Goal: Task Accomplishment & Management: Complete application form

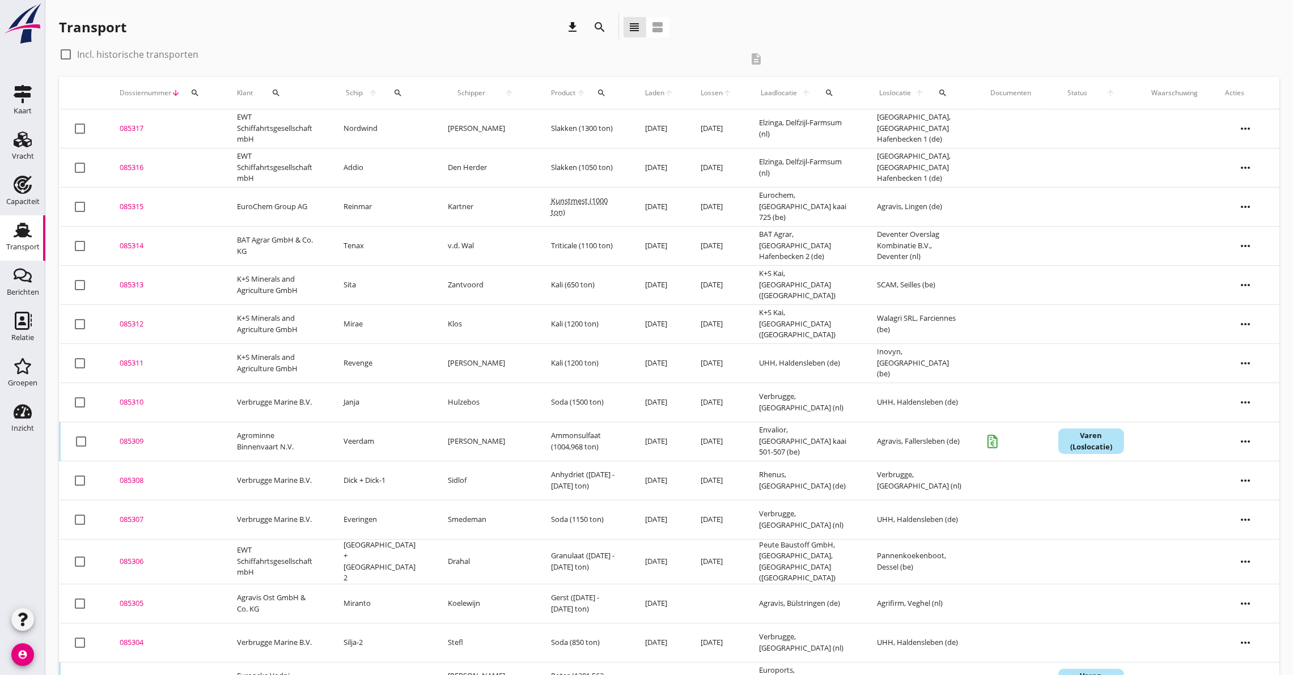
click at [27, 234] on use at bounding box center [23, 230] width 18 height 15
click at [26, 95] on use at bounding box center [23, 94] width 18 height 18
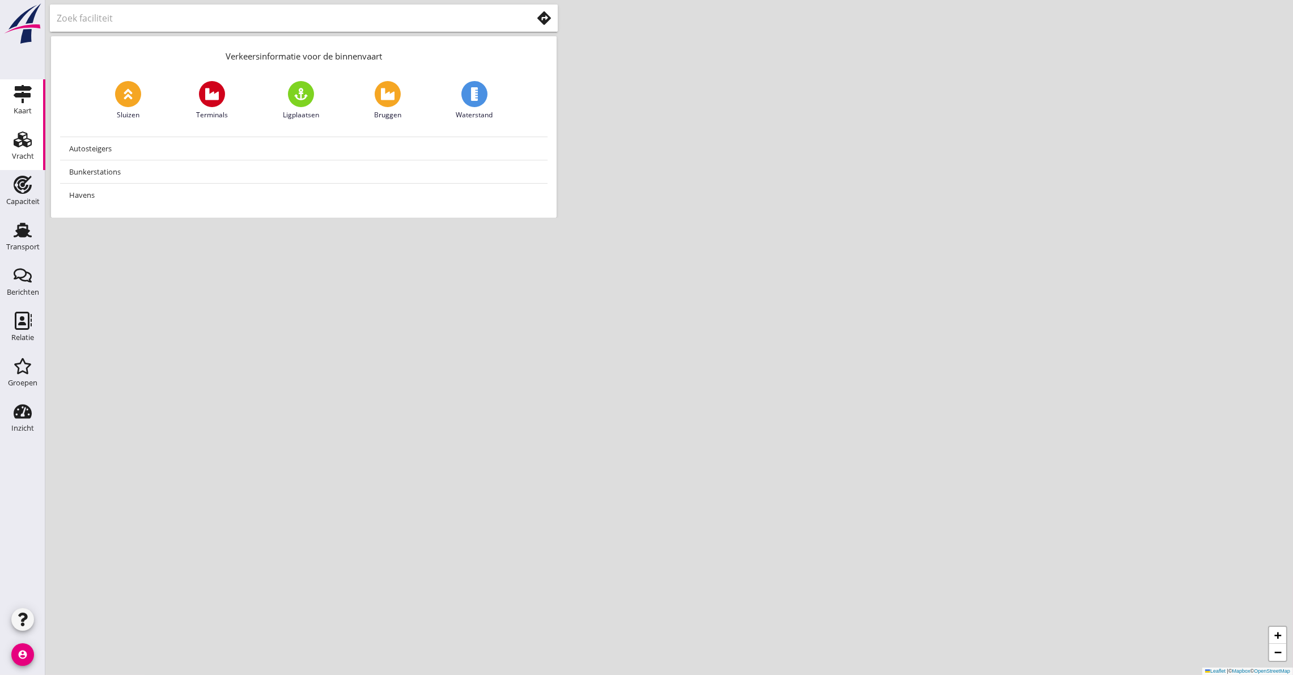
click at [23, 147] on icon "Vracht" at bounding box center [23, 139] width 18 height 18
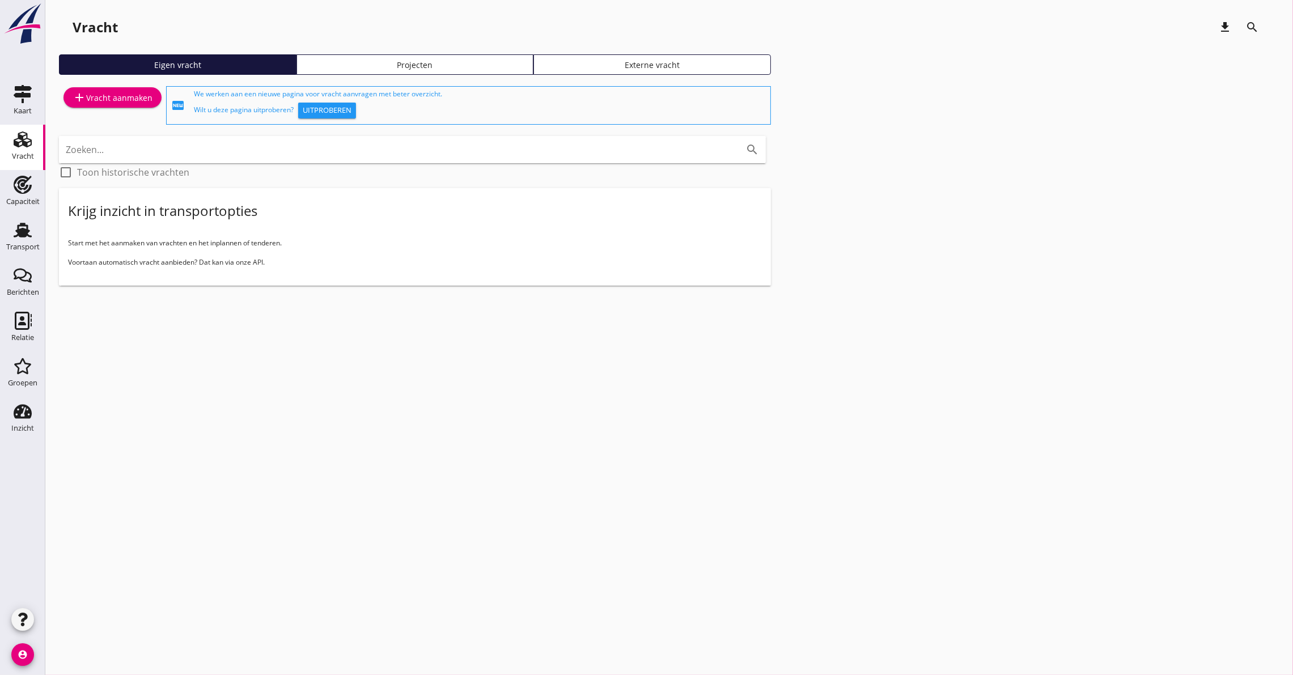
click at [103, 94] on div "add Vracht aanmaken" at bounding box center [113, 98] width 80 height 14
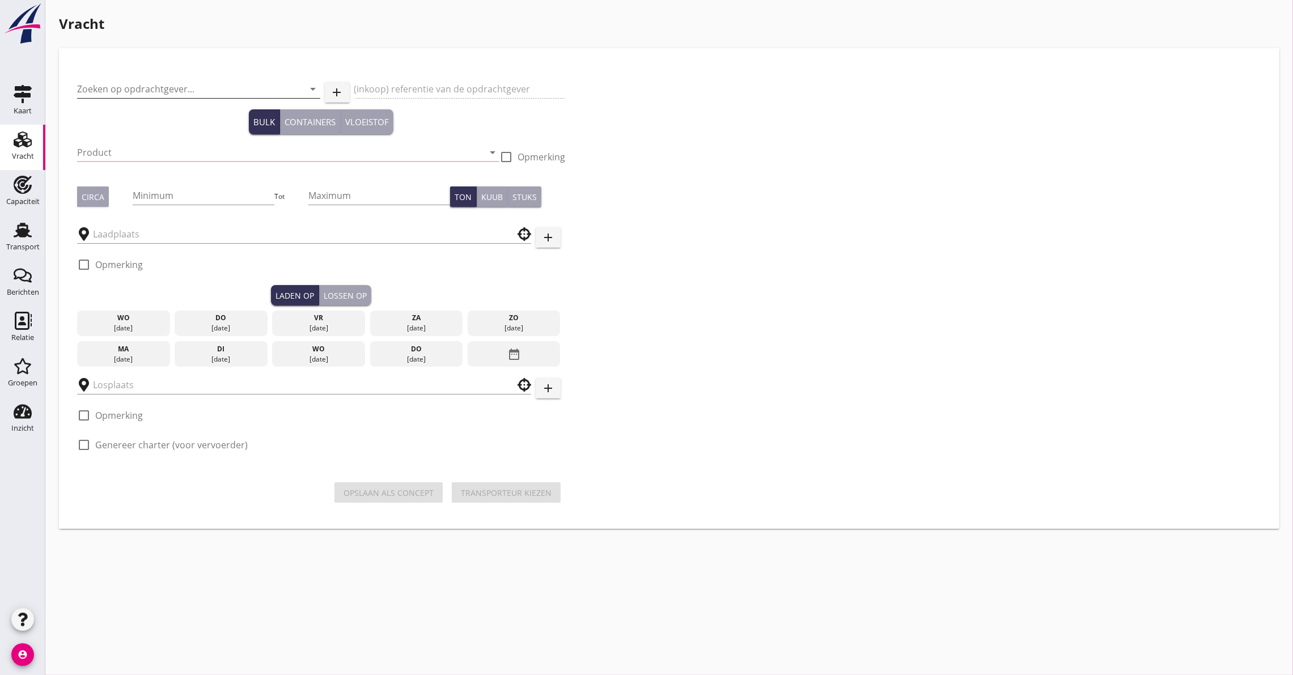
click at [144, 88] on input "Zoeken op opdrachtgever..." at bounding box center [182, 89] width 211 height 18
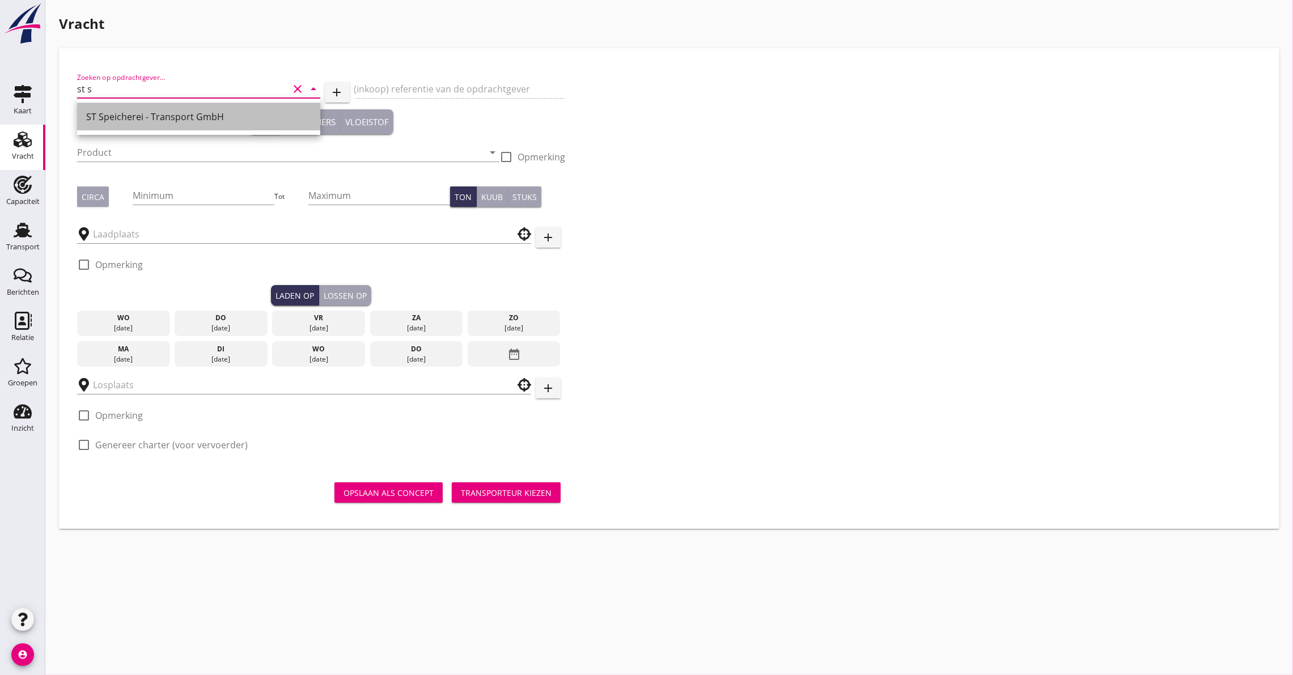
click at [217, 108] on div "ST Speicherei - Transport GmbH" at bounding box center [198, 116] width 225 height 27
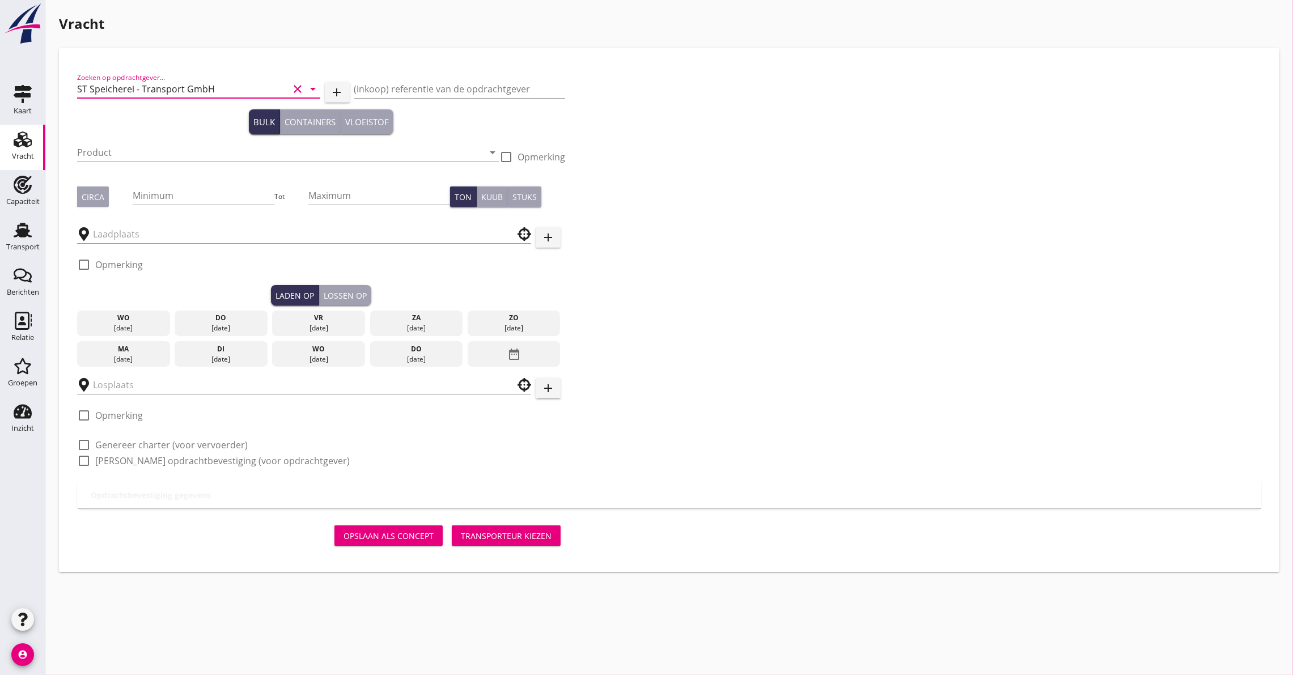
type input "ST Speicherei - Transport GmbH"
click at [130, 141] on div "Product arrow_drop_down" at bounding box center [288, 155] width 422 height 36
click at [137, 155] on input "Product" at bounding box center [280, 152] width 407 height 18
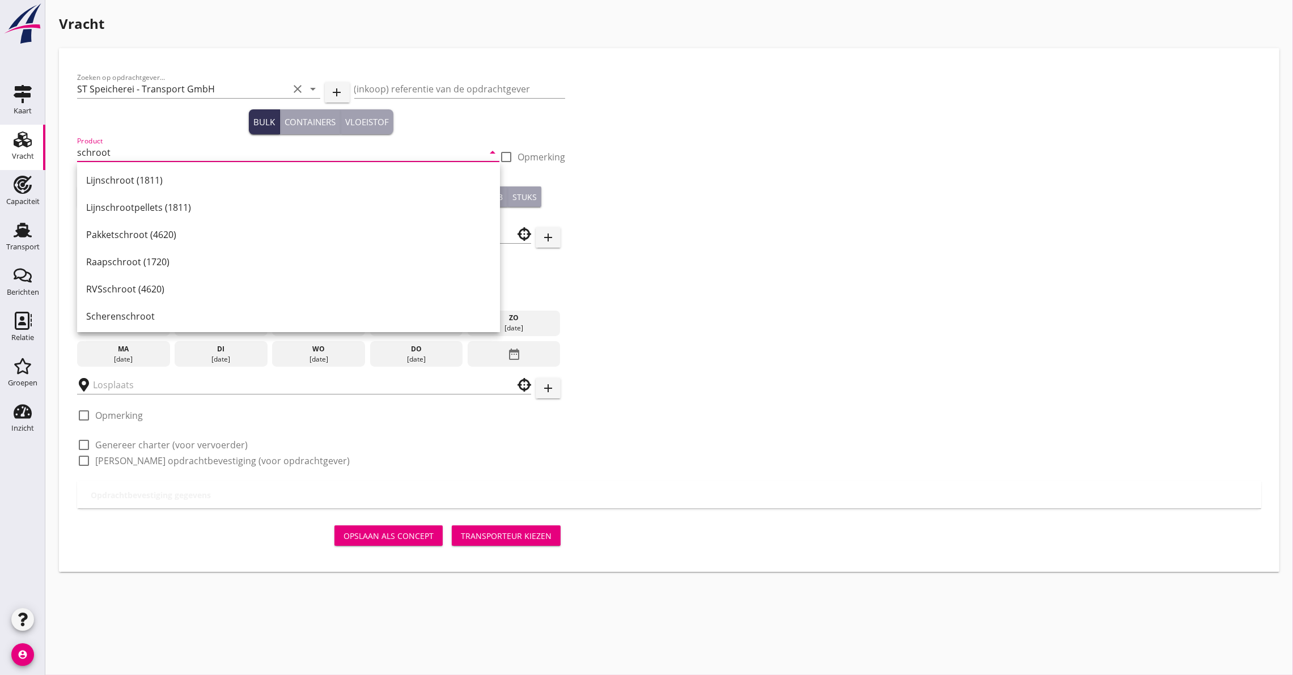
type input "schroot"
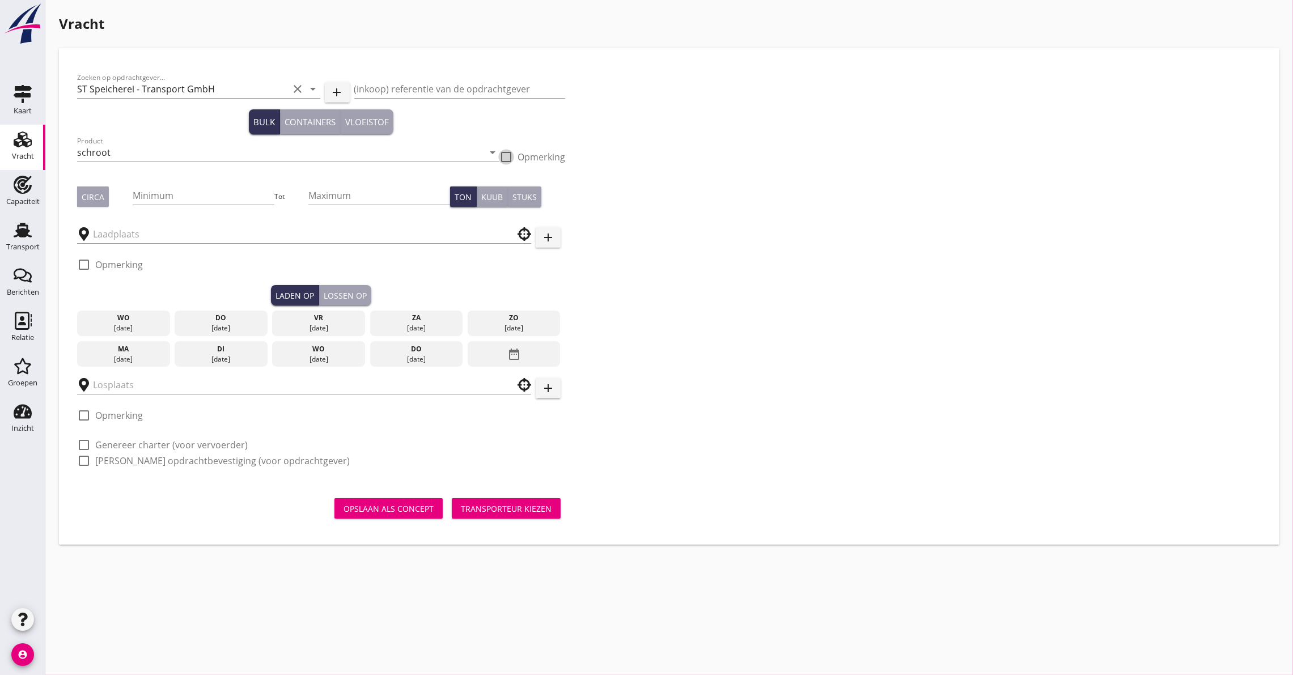
click at [83, 193] on div "Circa" at bounding box center [93, 197] width 23 height 12
click at [159, 193] on input "Minimum" at bounding box center [204, 196] width 142 height 18
type input "1300"
click at [128, 242] on input "text" at bounding box center [296, 234] width 407 height 18
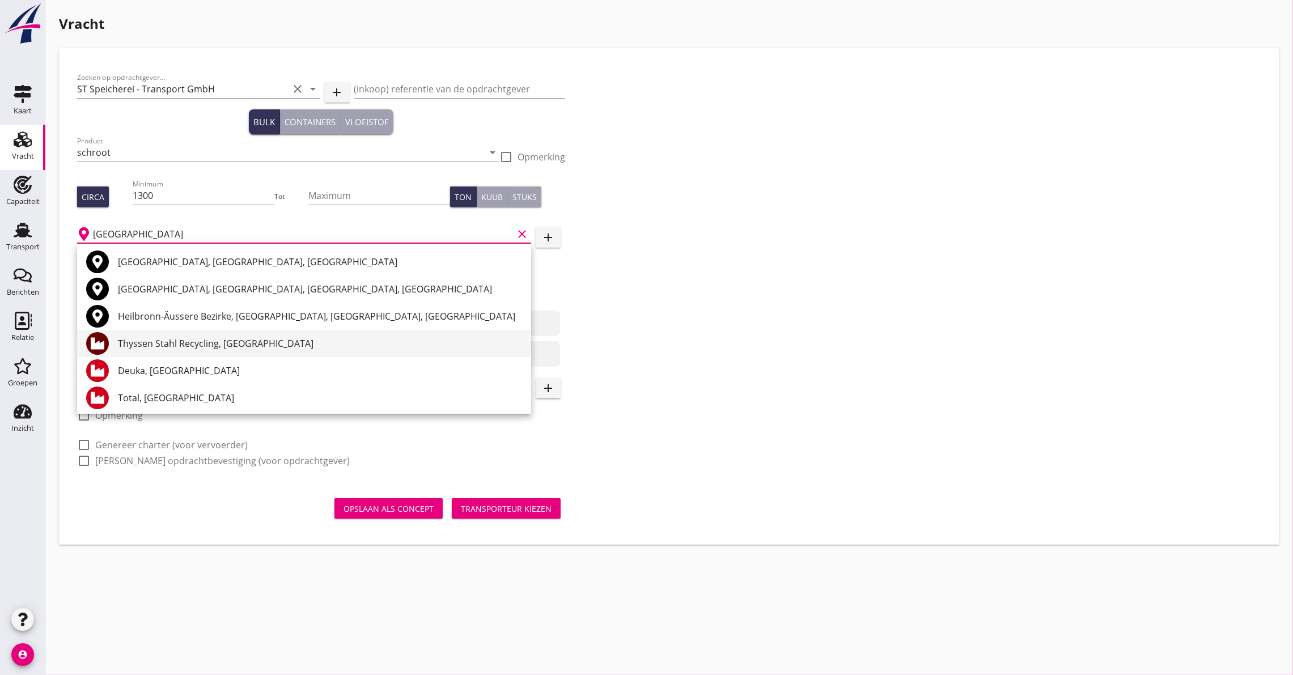
click at [185, 337] on div "Thyssen Stahl Recycling, [GEOGRAPHIC_DATA]" at bounding box center [320, 344] width 404 height 14
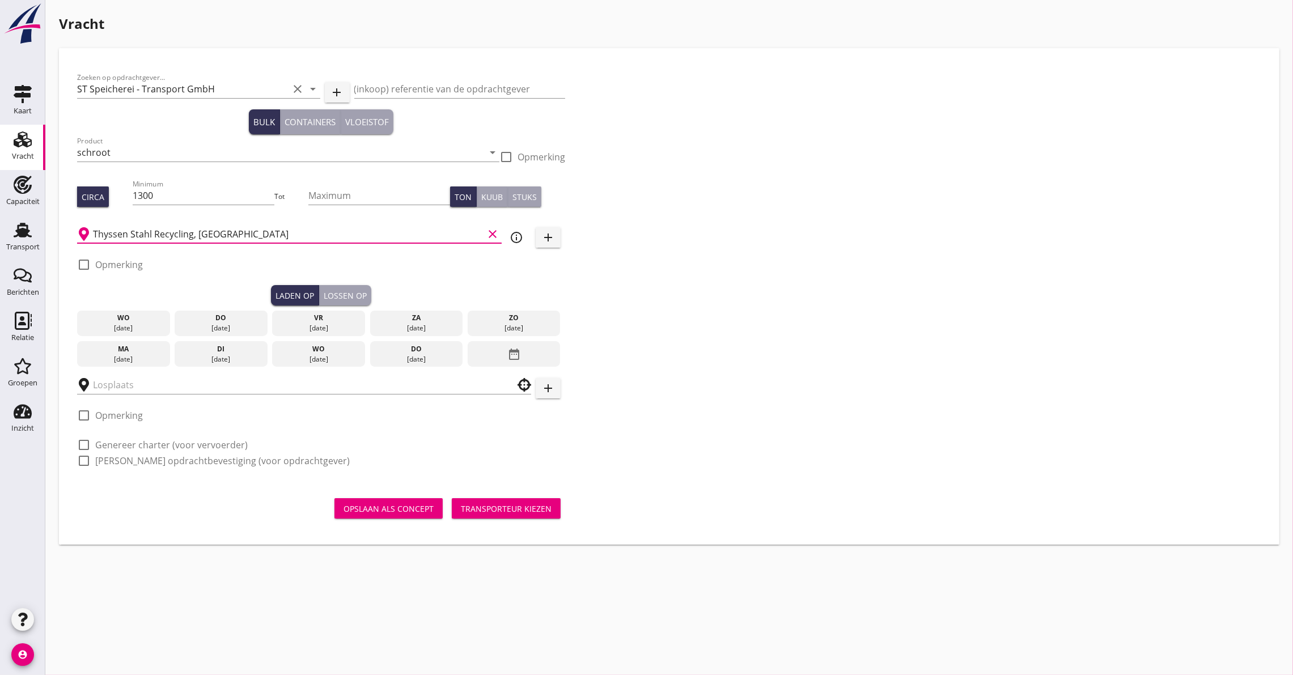
type input "Thyssen Stahl Recycling, [GEOGRAPHIC_DATA]"
click at [513, 351] on icon "date_range" at bounding box center [514, 354] width 14 height 20
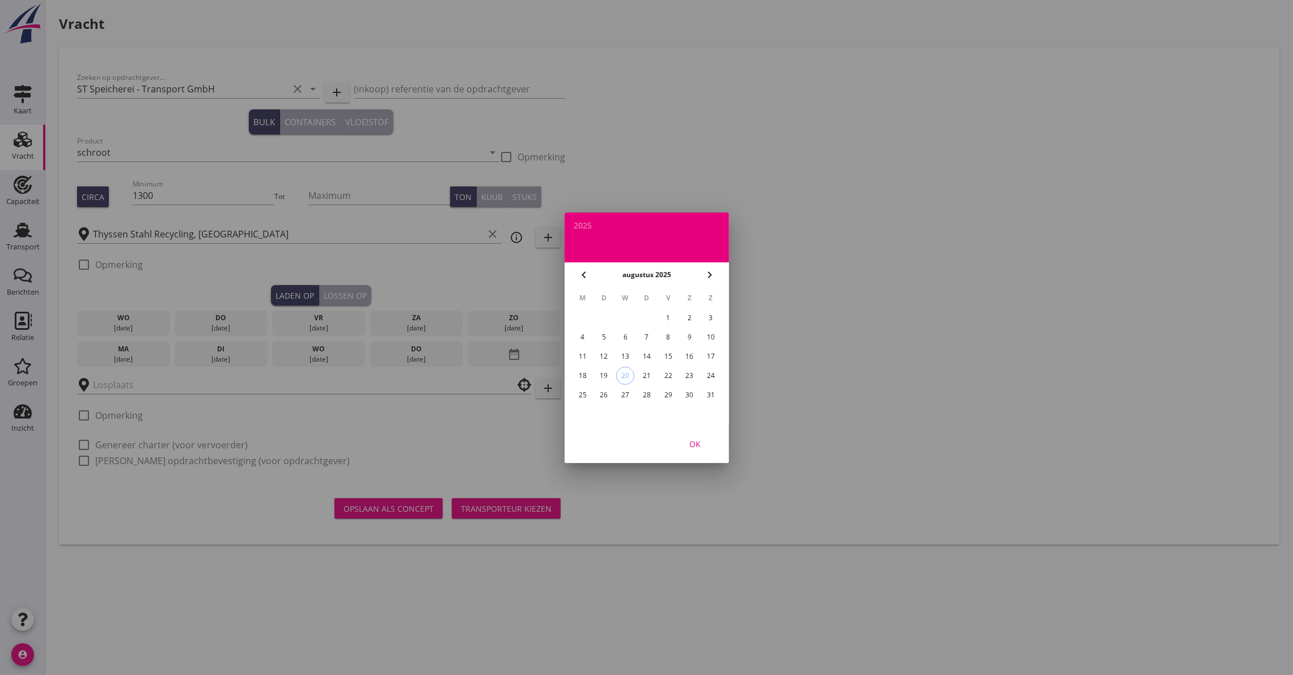
click at [669, 392] on div "29" at bounding box center [668, 395] width 18 height 18
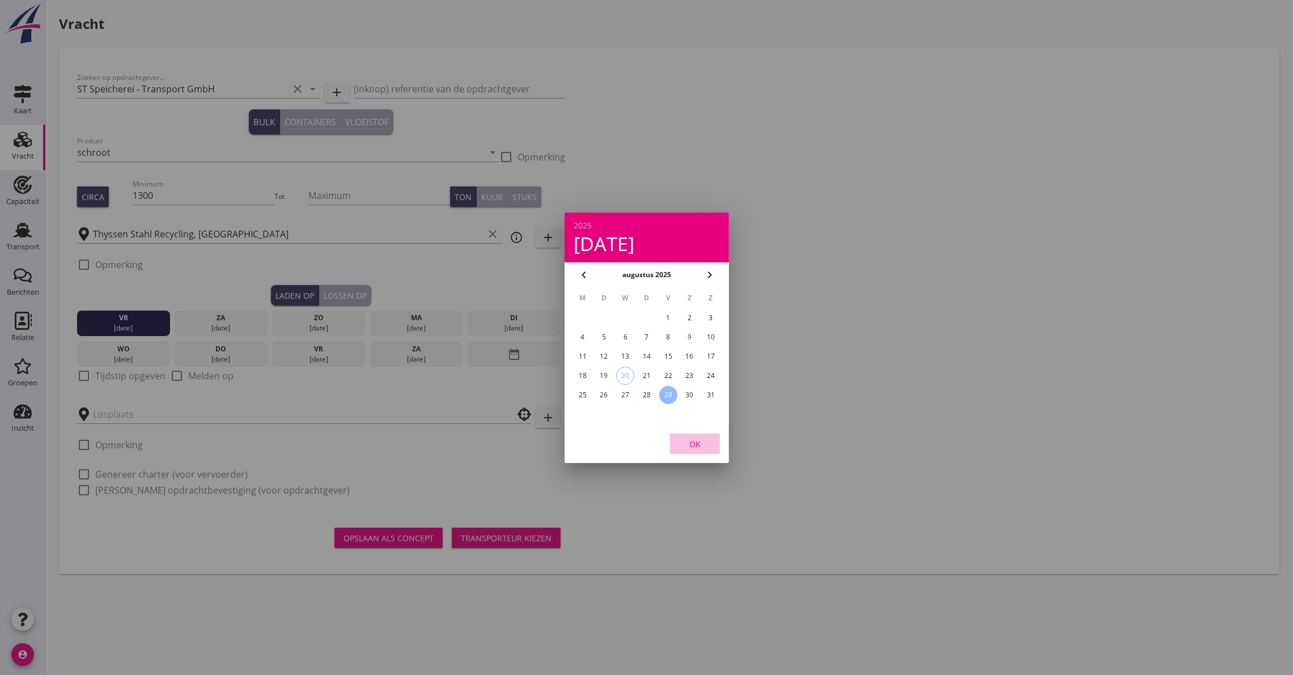
click at [693, 447] on div "OK" at bounding box center [695, 444] width 32 height 12
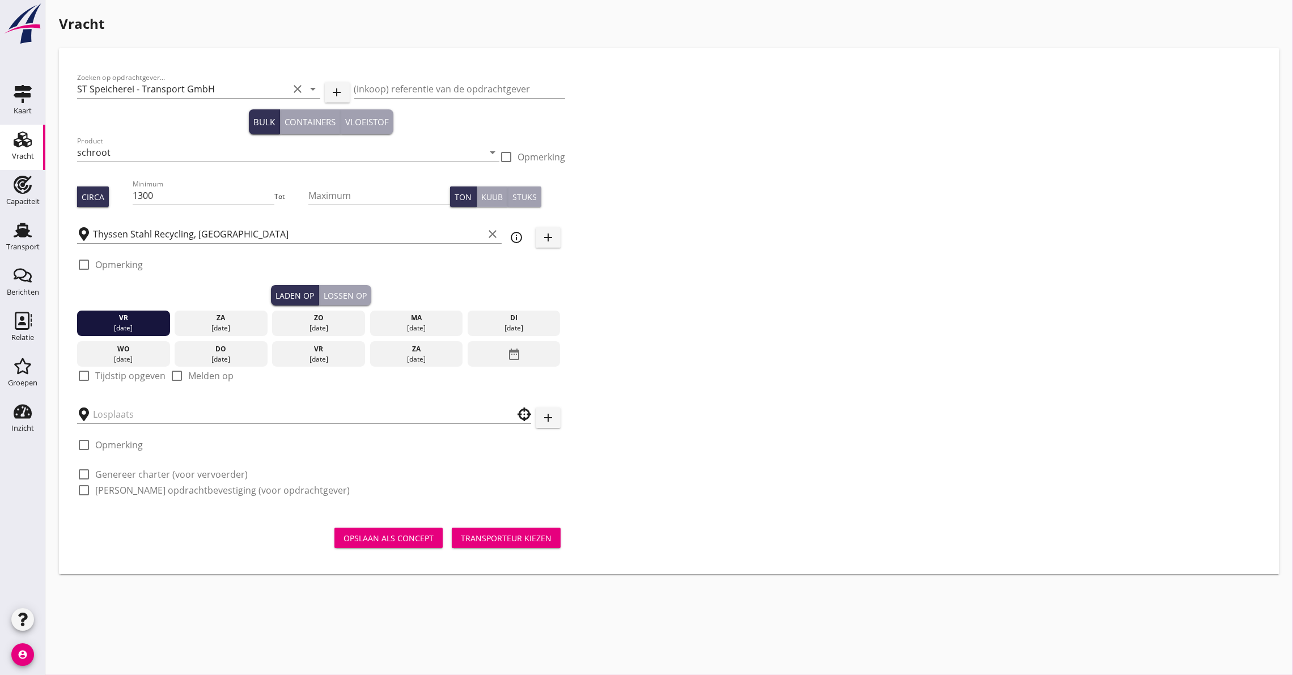
click at [116, 379] on label "Tijdstip opgeven" at bounding box center [130, 375] width 70 height 11
checkbox input "true"
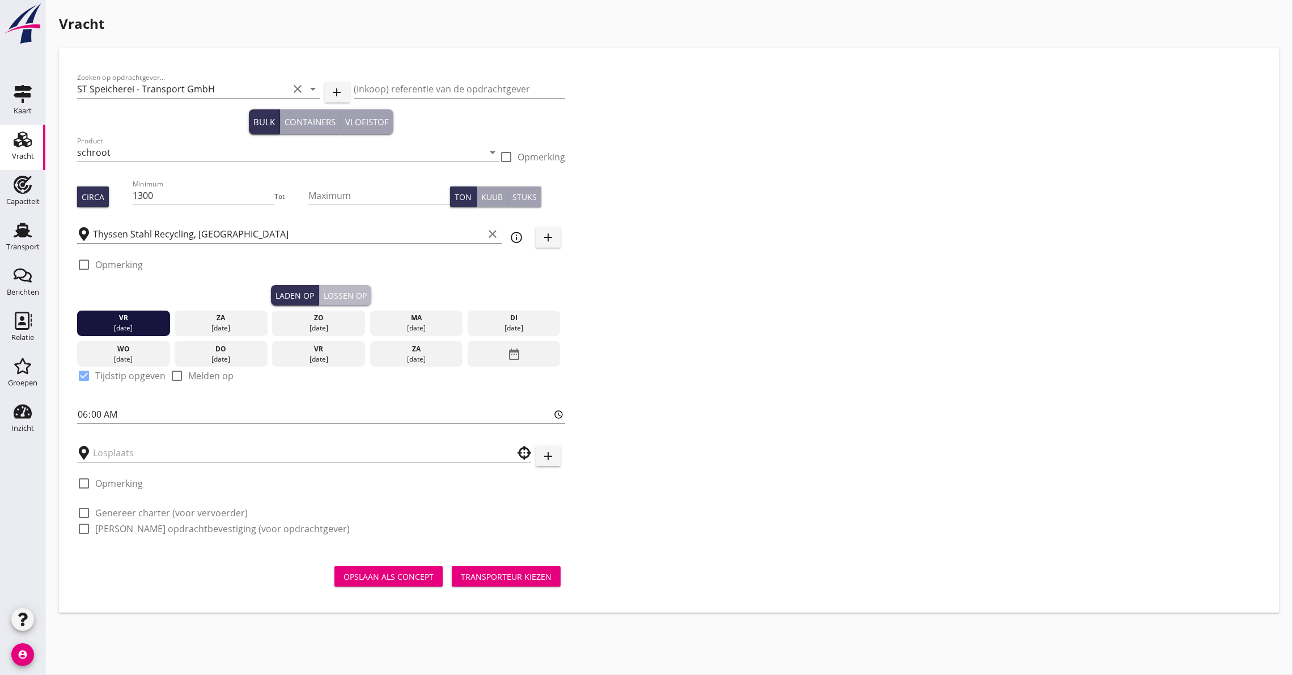
click at [366, 287] on button "Lossen op" at bounding box center [345, 295] width 52 height 20
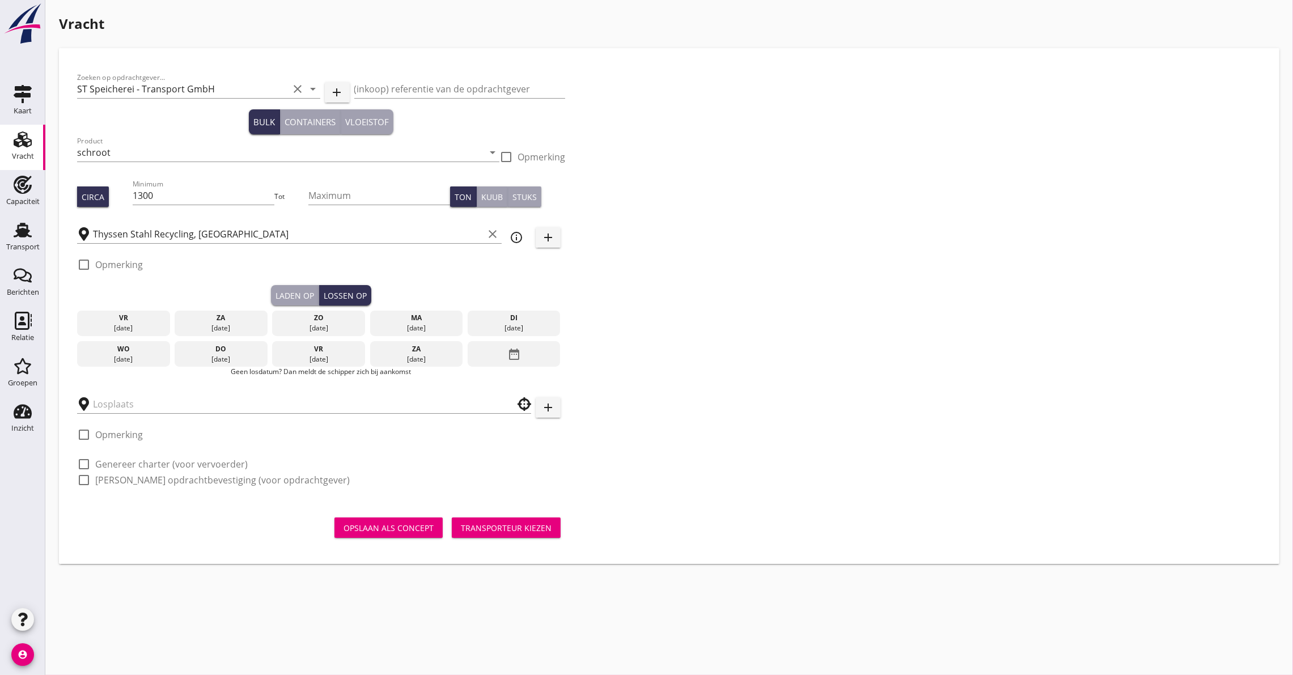
click at [135, 350] on div "wo" at bounding box center [123, 349] width 87 height 10
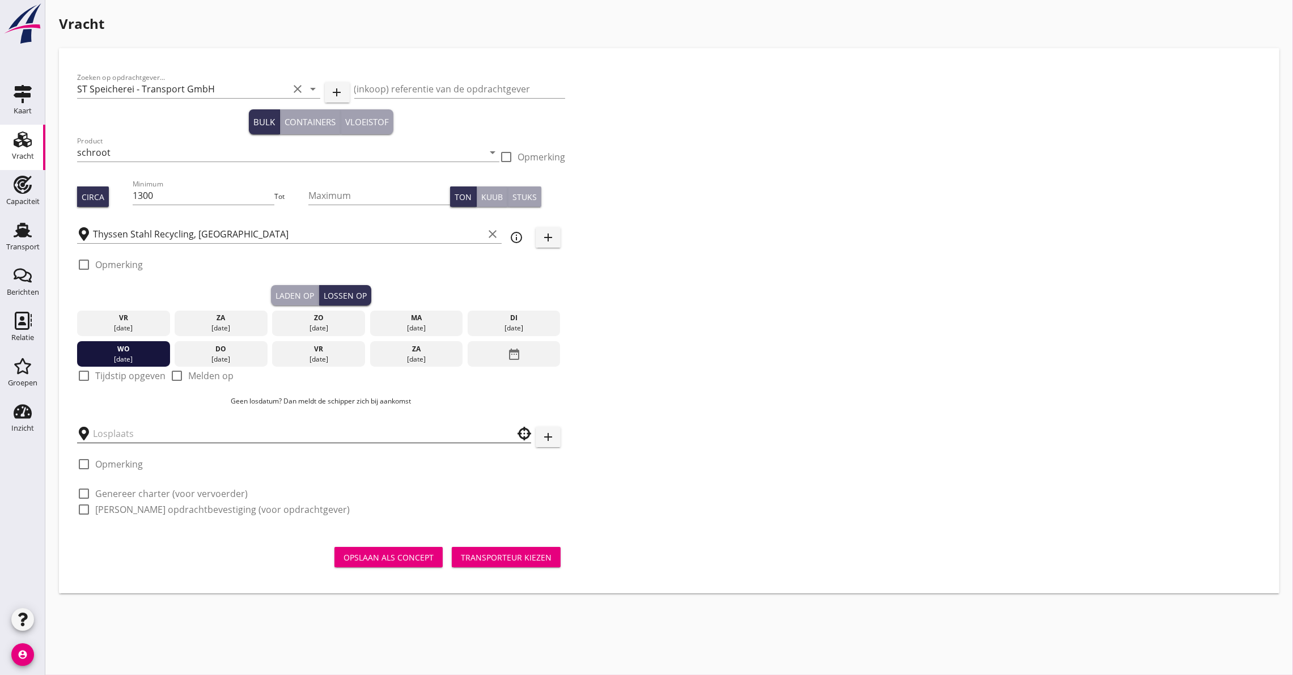
click at [114, 431] on input "text" at bounding box center [296, 434] width 407 height 18
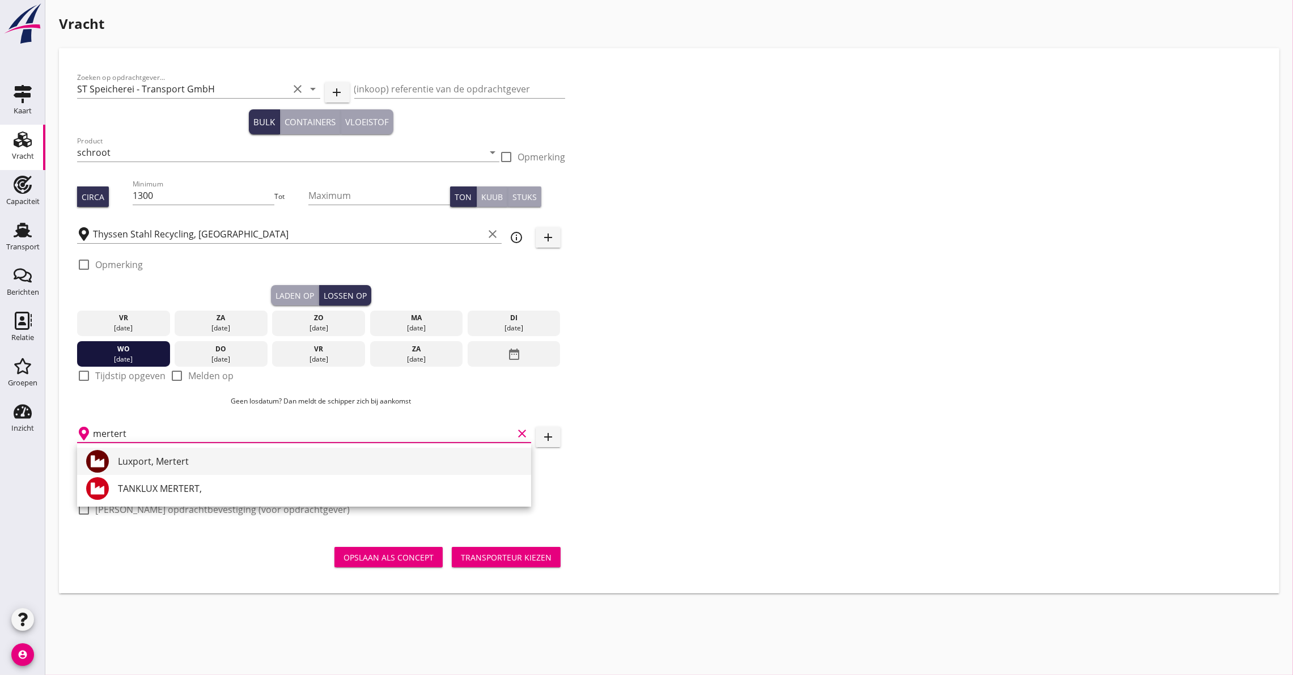
click at [149, 460] on div "Luxport, Mertert" at bounding box center [320, 462] width 404 height 14
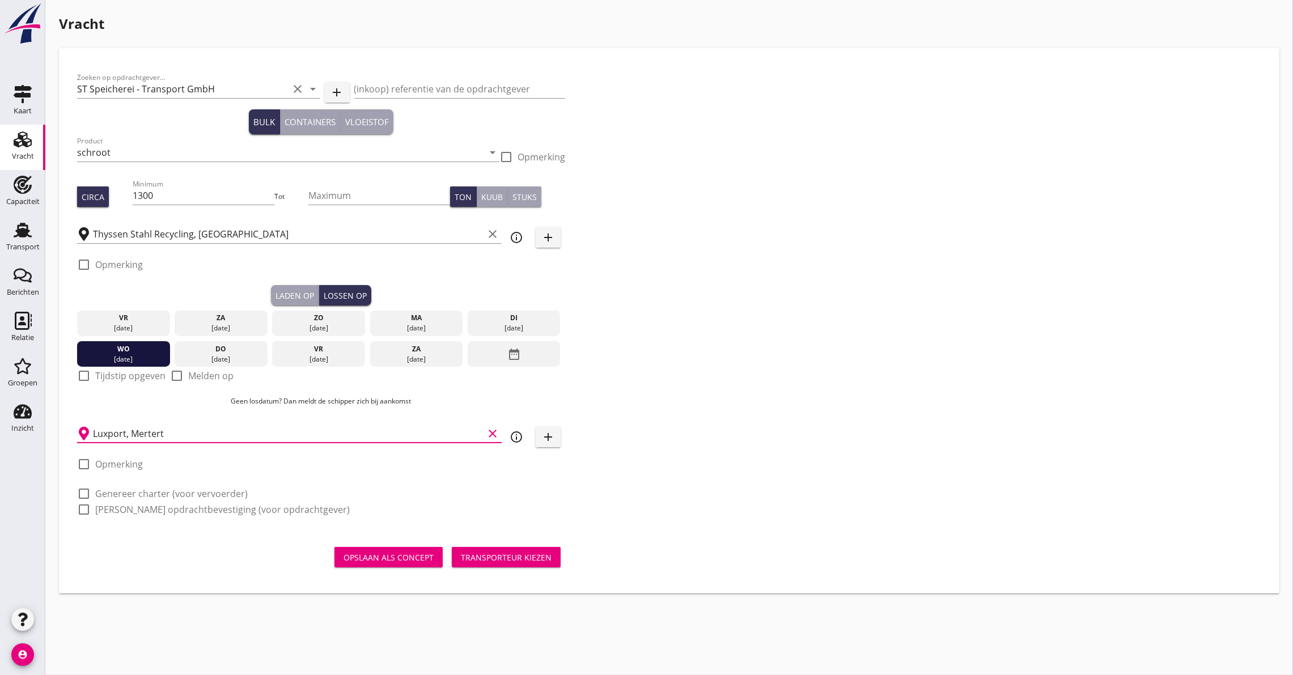
type input "Luxport, Mertert"
click at [86, 500] on div at bounding box center [83, 509] width 19 height 19
checkbox input "true"
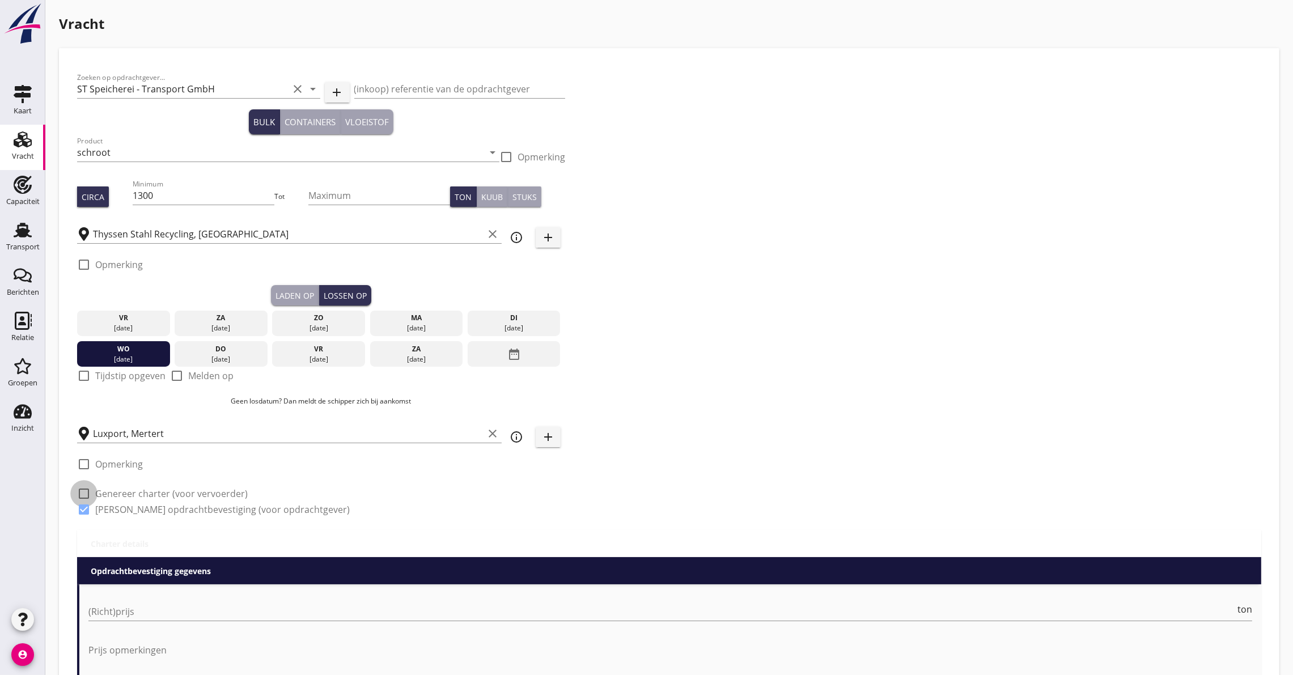
click at [76, 488] on div at bounding box center [83, 493] width 19 height 19
checkbox input "true"
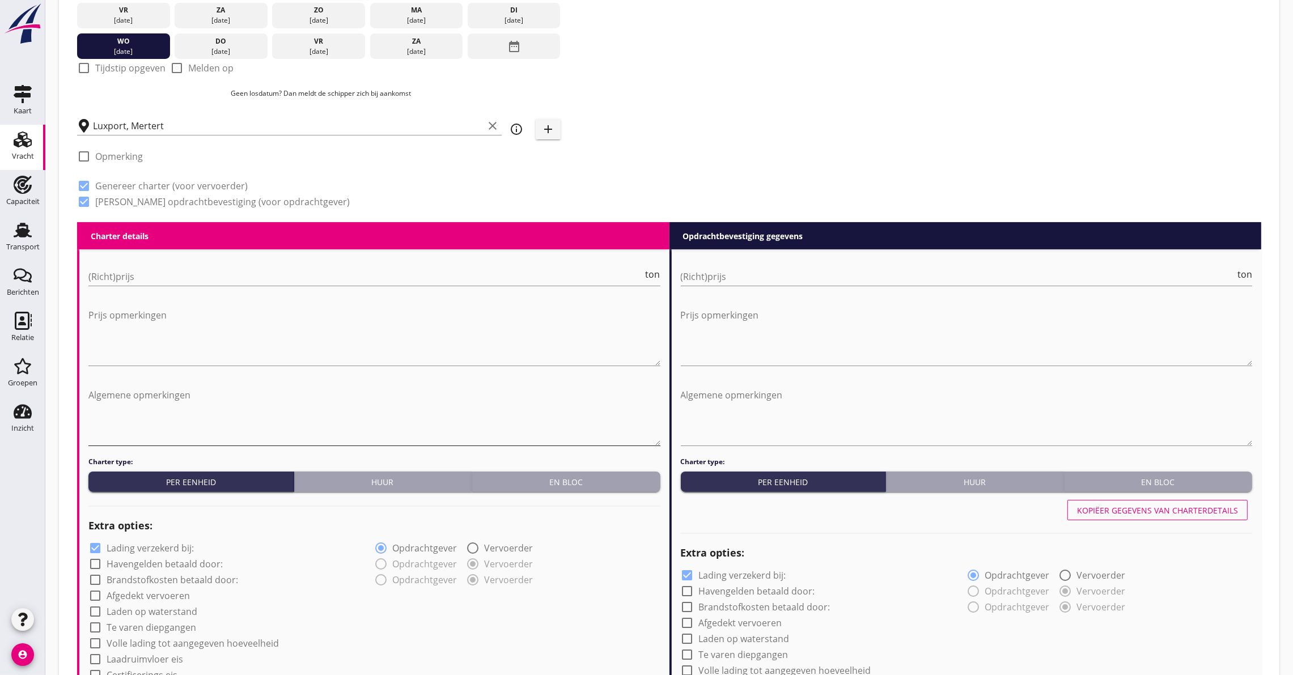
scroll to position [340, 0]
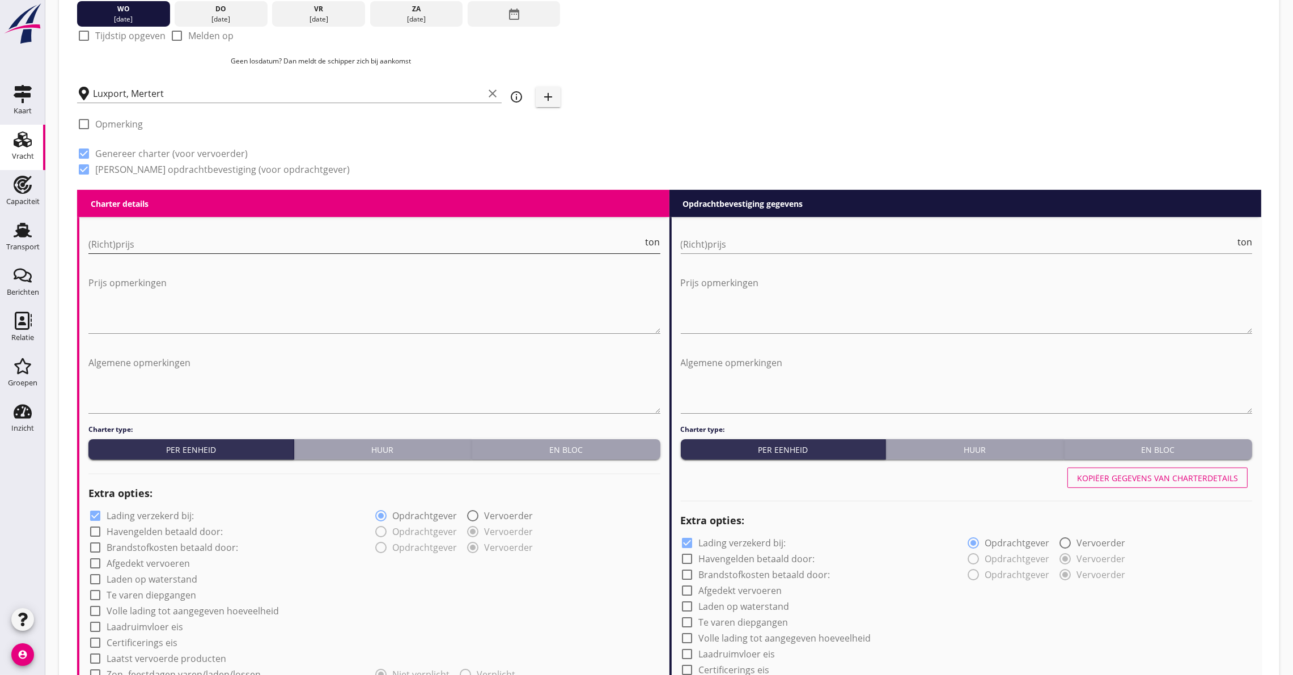
click at [139, 237] on input "(Richt)prijs" at bounding box center [365, 244] width 555 height 18
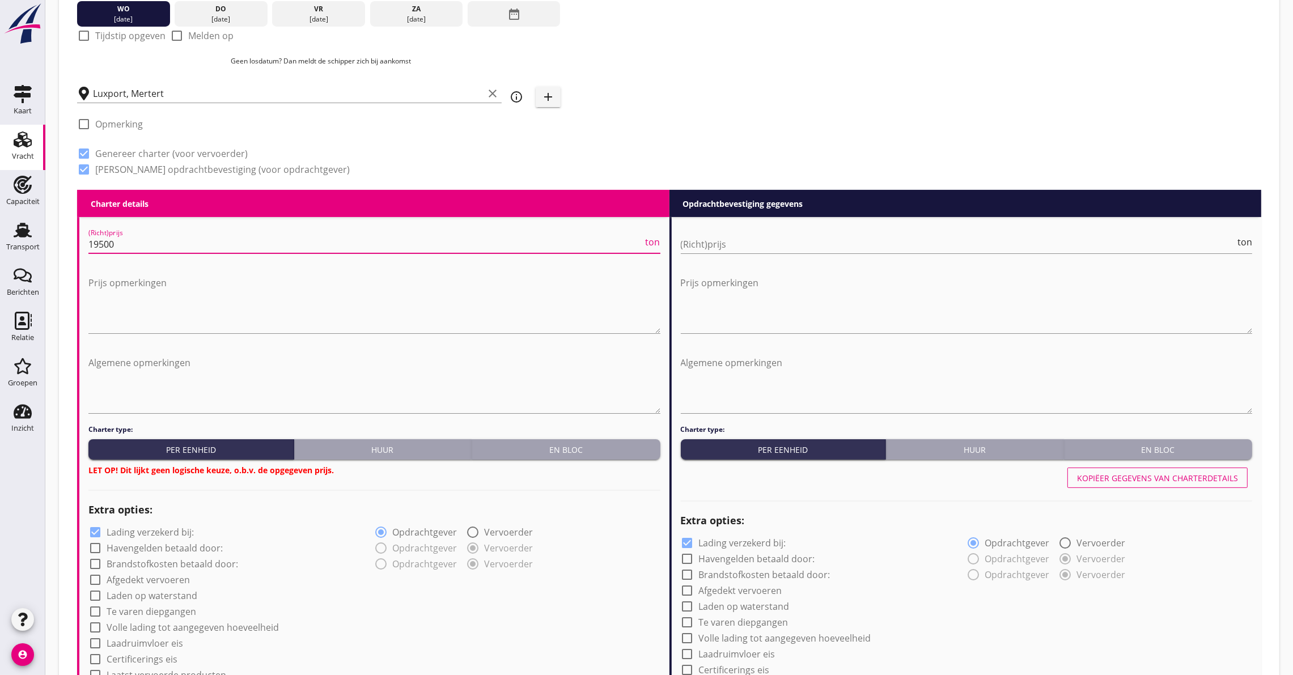
type input "19500"
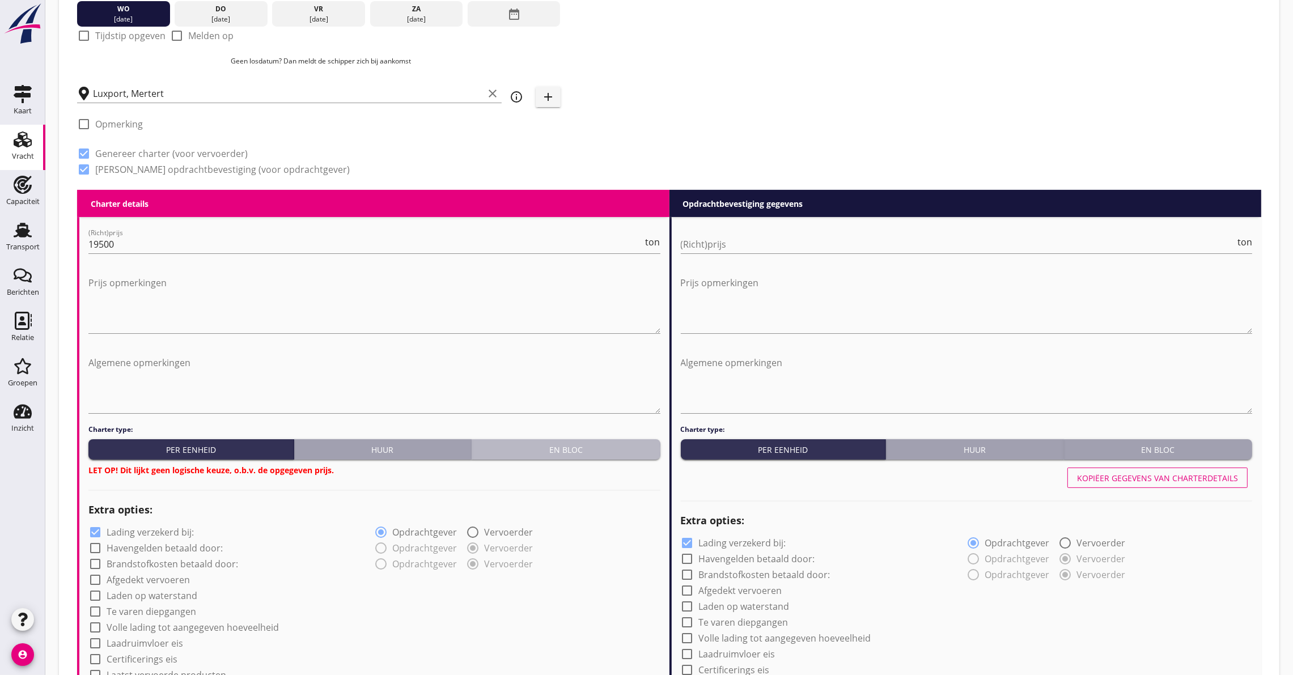
click at [611, 445] on div "En bloc" at bounding box center [566, 450] width 180 height 12
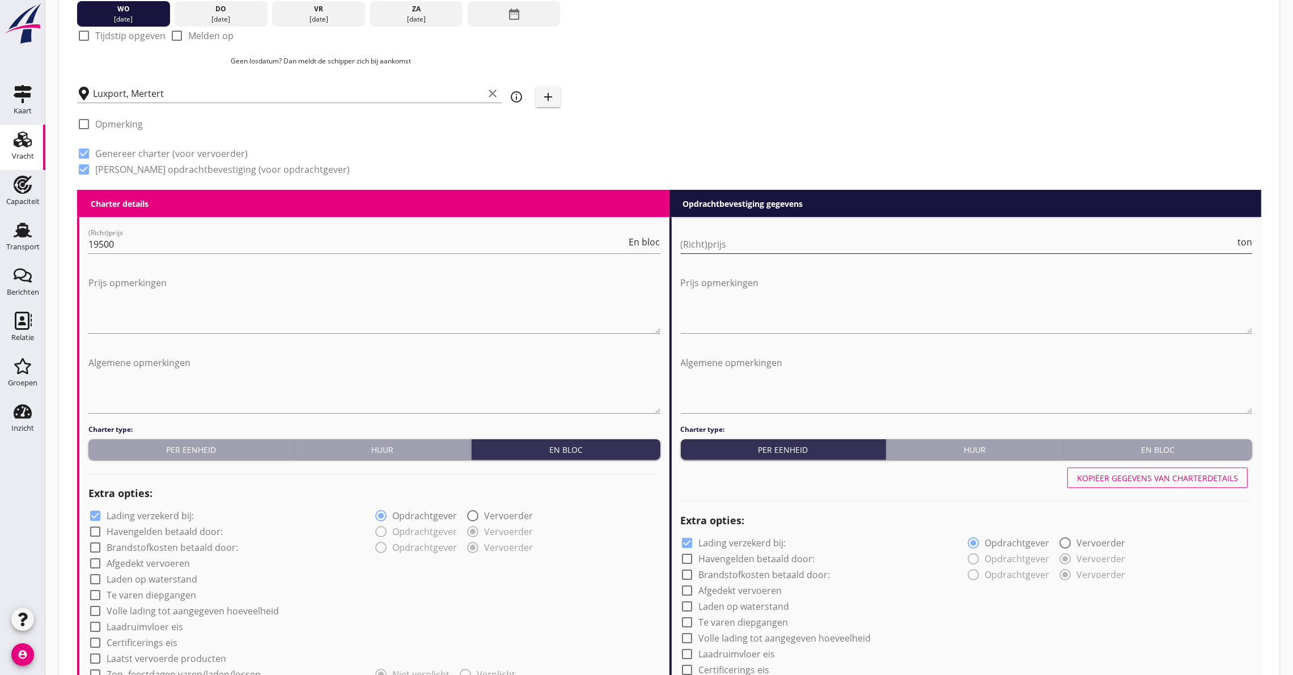
click at [781, 244] on input "(Richt)prijs" at bounding box center [958, 244] width 555 height 18
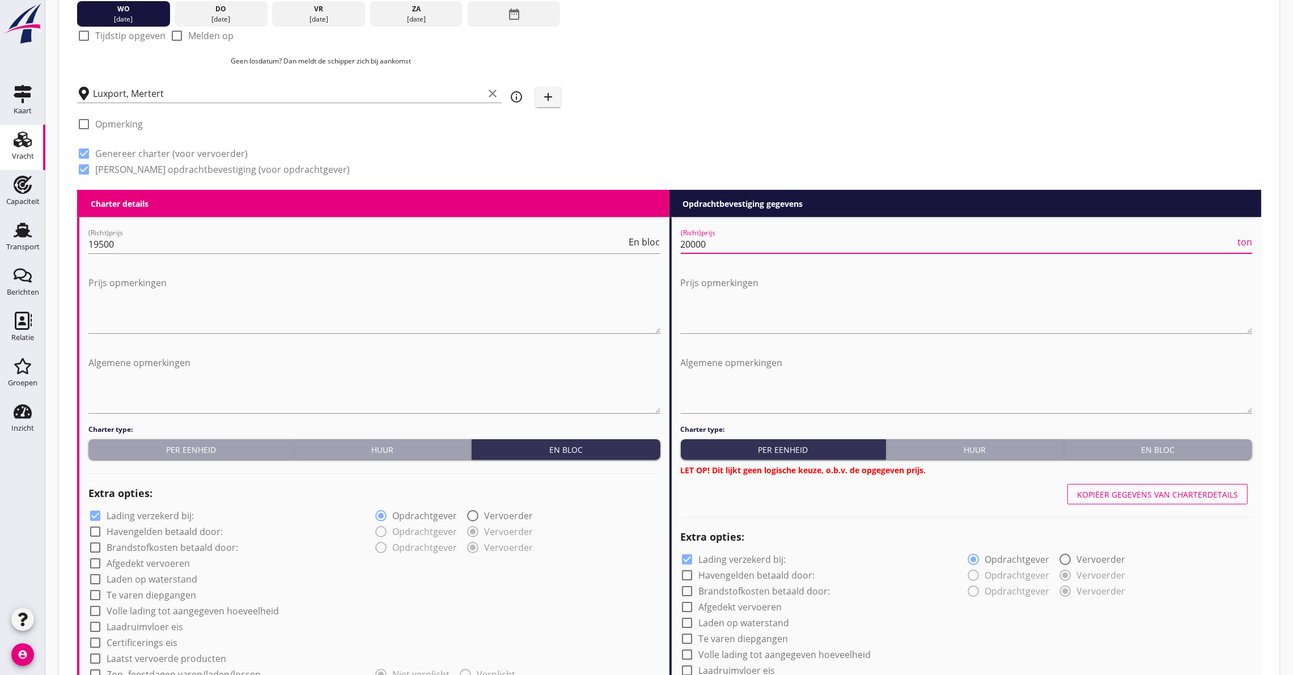
type input "20000"
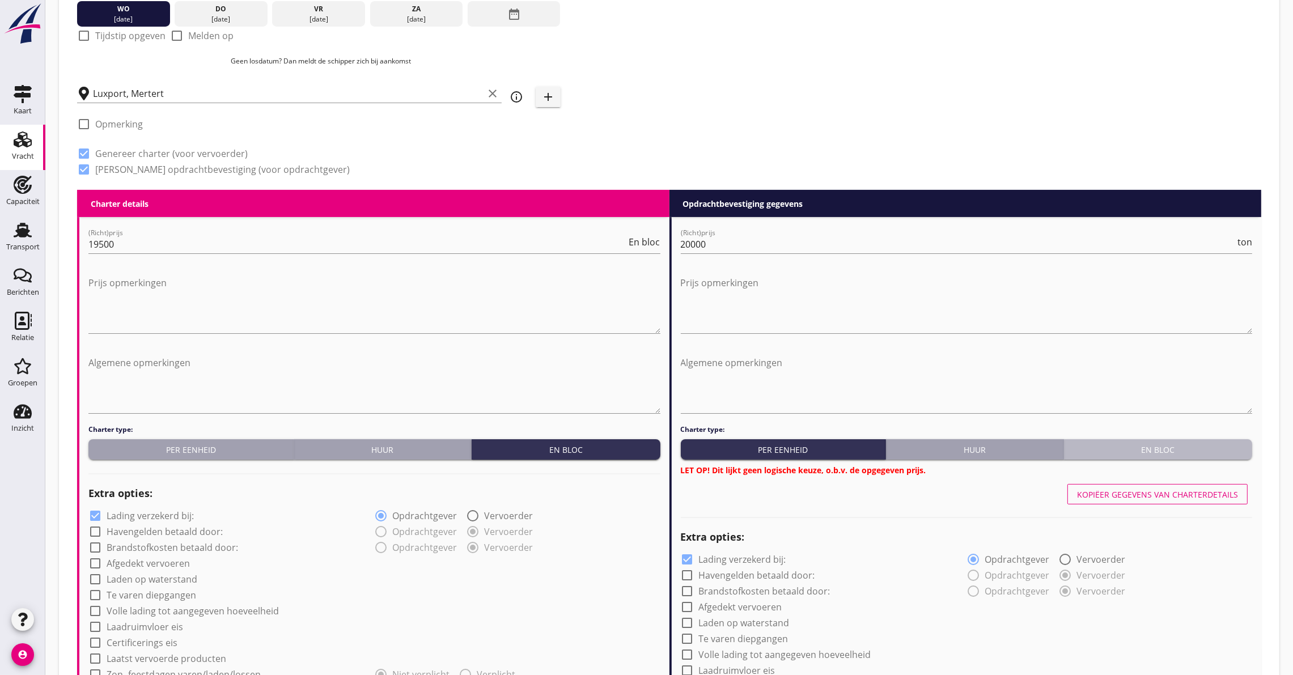
click at [1124, 444] on div "En bloc" at bounding box center [1159, 450] width 180 height 12
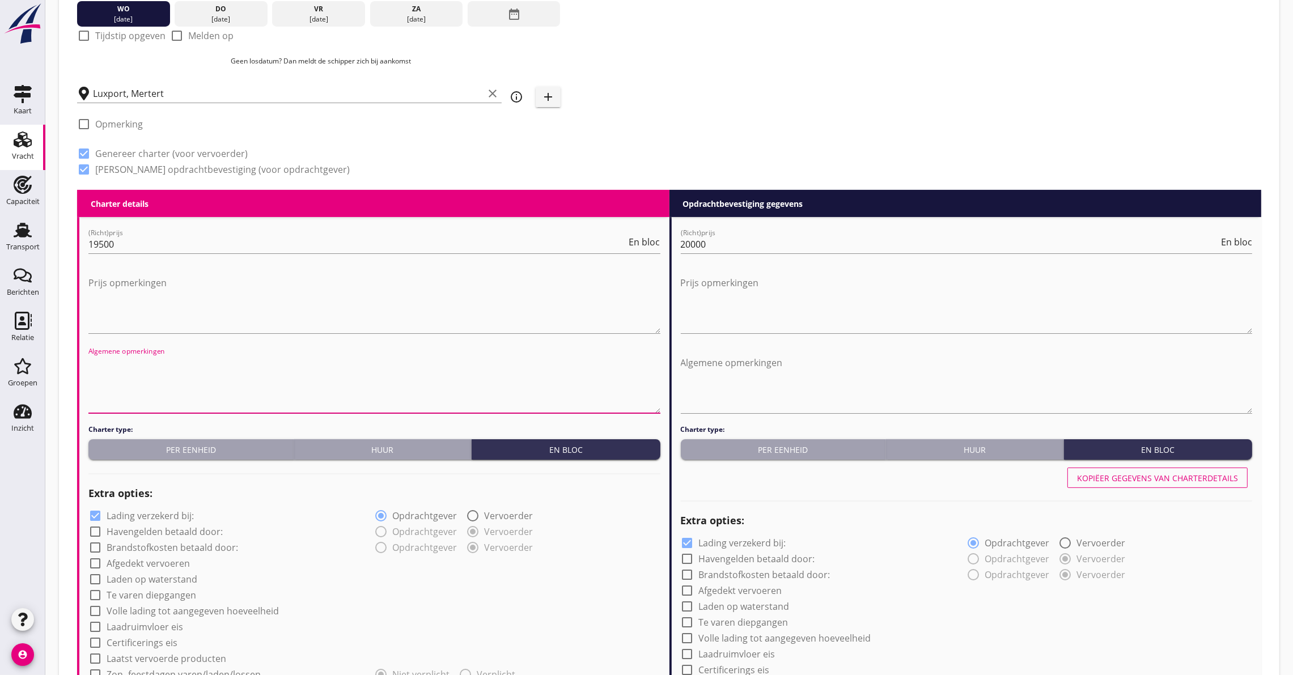
click at [125, 370] on textarea "Algemene opmerkingen" at bounding box center [374, 384] width 572 height 60
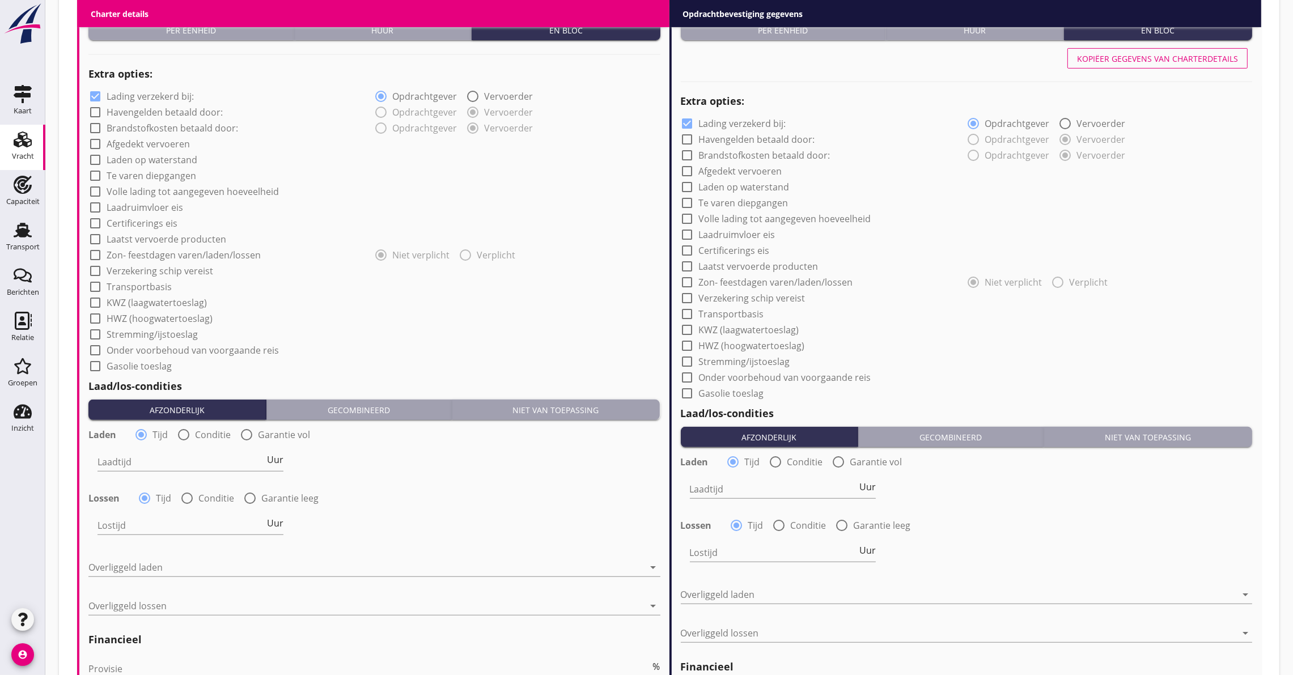
scroll to position [425, 0]
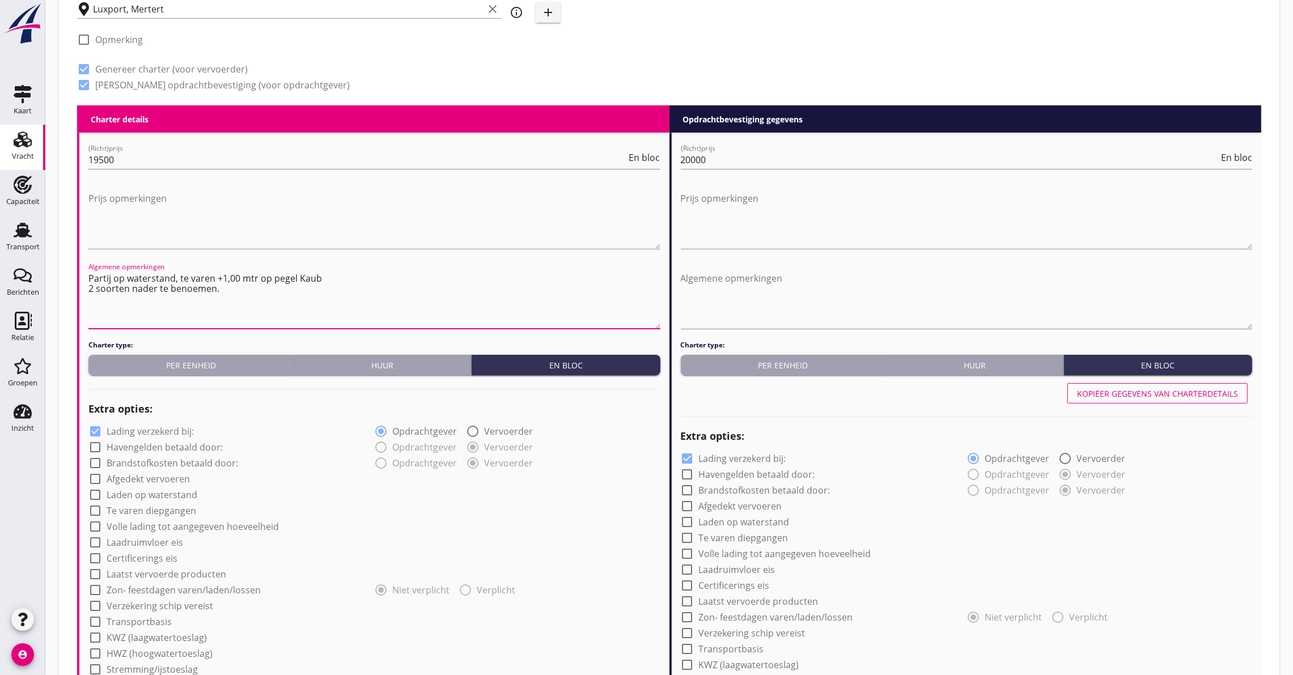
type textarea "Partij op waterstand, te varen +1,00 mtr op pegel Kaub 2 soorten nader te benoe…"
type button "per_unit"
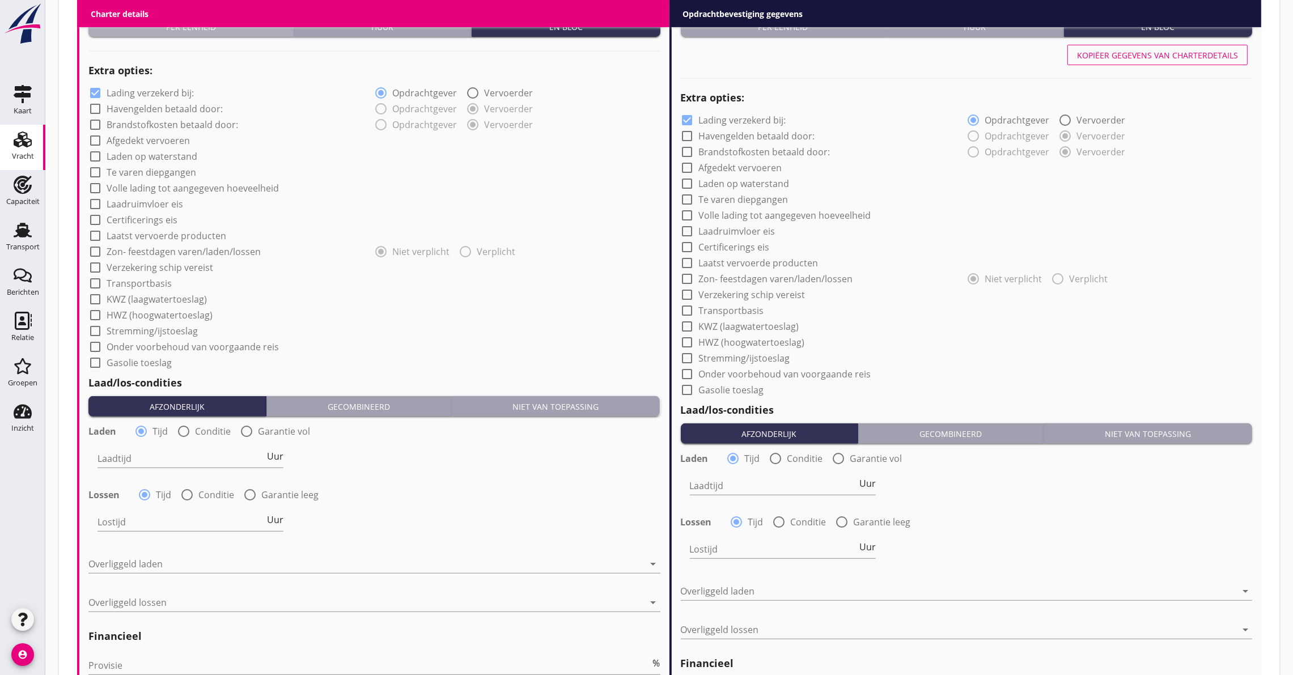
scroll to position [765, 0]
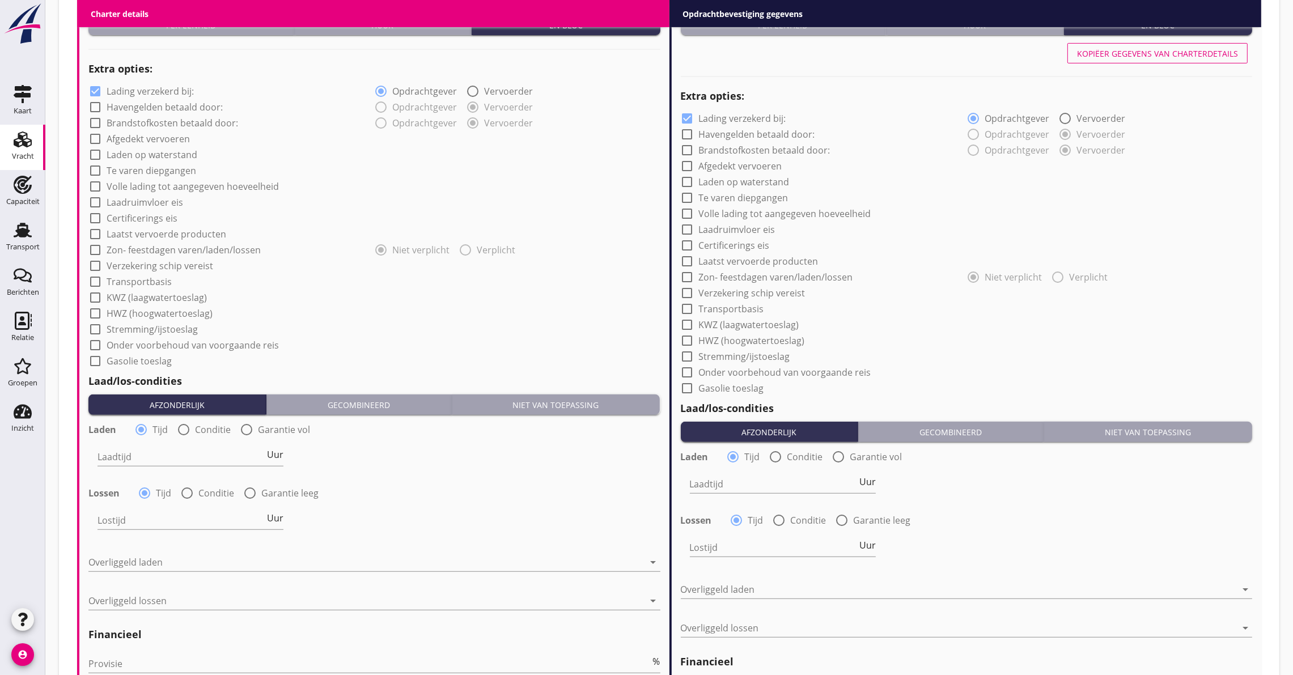
click at [123, 154] on label "Laden op waterstand" at bounding box center [152, 154] width 91 height 11
checkbox input "true"
click at [128, 171] on label "Te varen diepgangen" at bounding box center [152, 170] width 90 height 11
checkbox input "true"
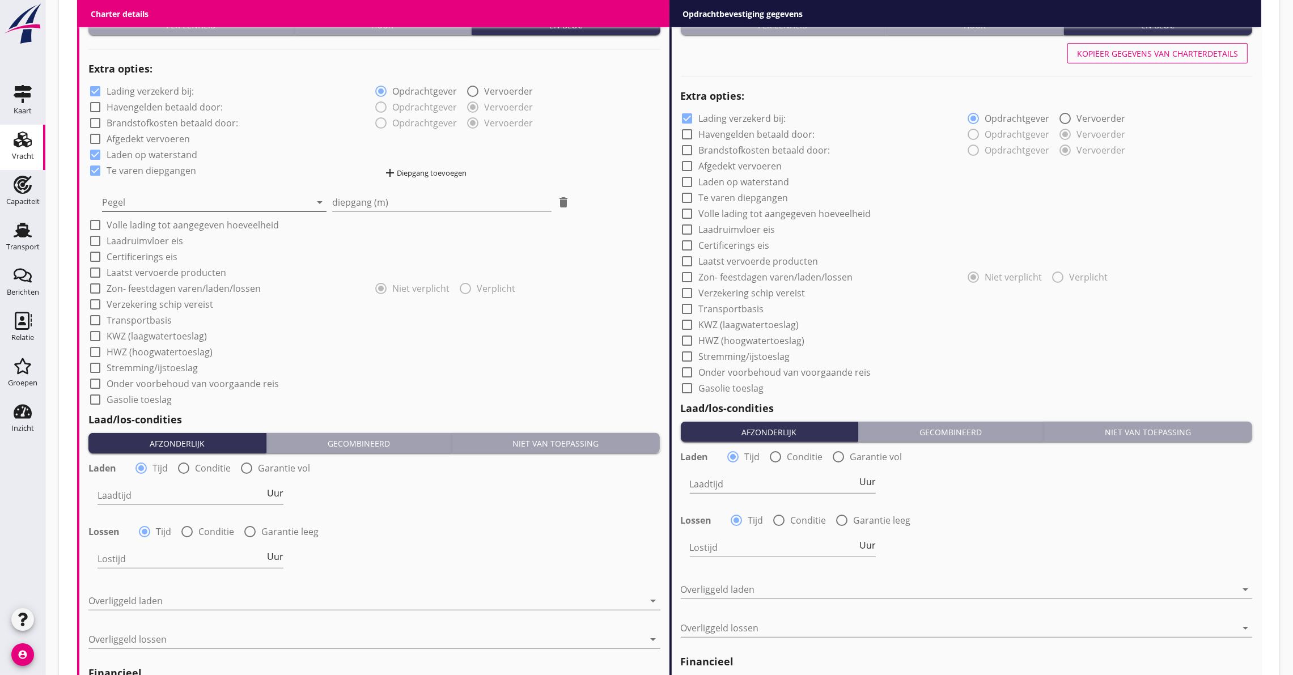
click at [157, 205] on div at bounding box center [206, 202] width 209 height 18
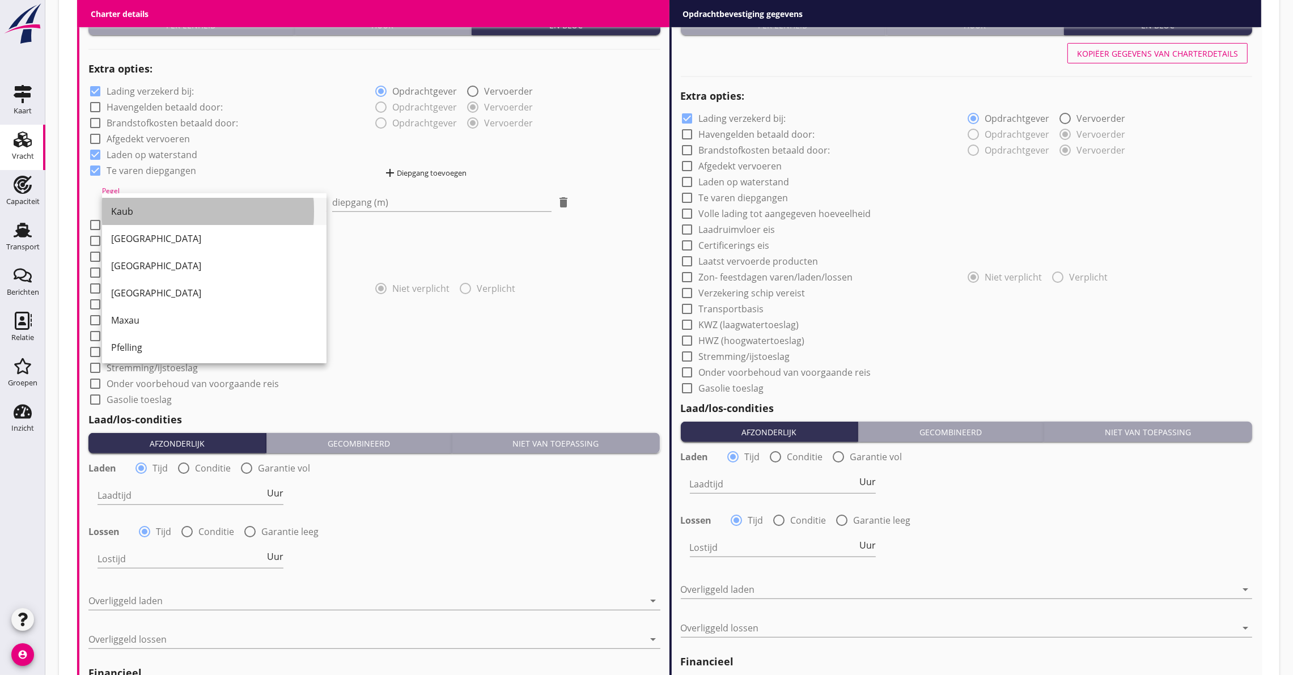
click at [158, 210] on div "Kaub" at bounding box center [214, 212] width 206 height 14
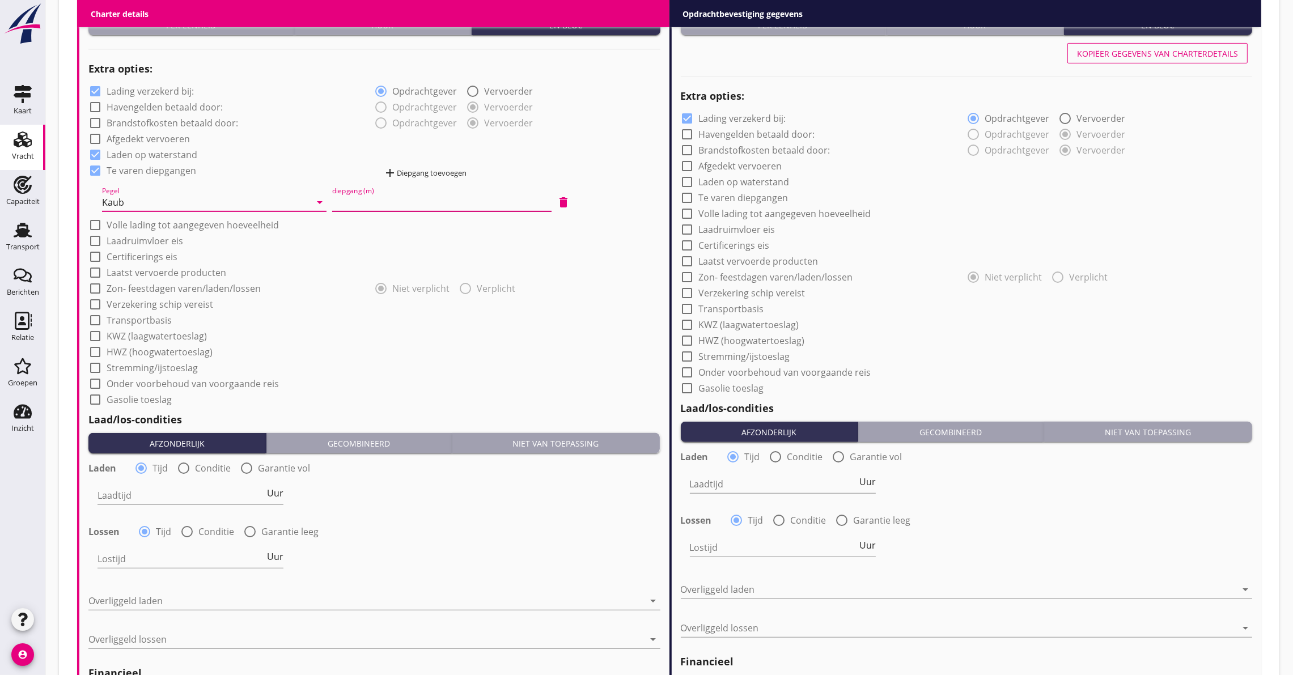
drag, startPoint x: 335, startPoint y: 198, endPoint x: 345, endPoint y: 201, distance: 10.8
click at [339, 198] on input "diepgang (m)" at bounding box center [441, 202] width 219 height 18
type input "1.00"
click at [166, 320] on label "Transportbasis" at bounding box center [139, 320] width 65 height 11
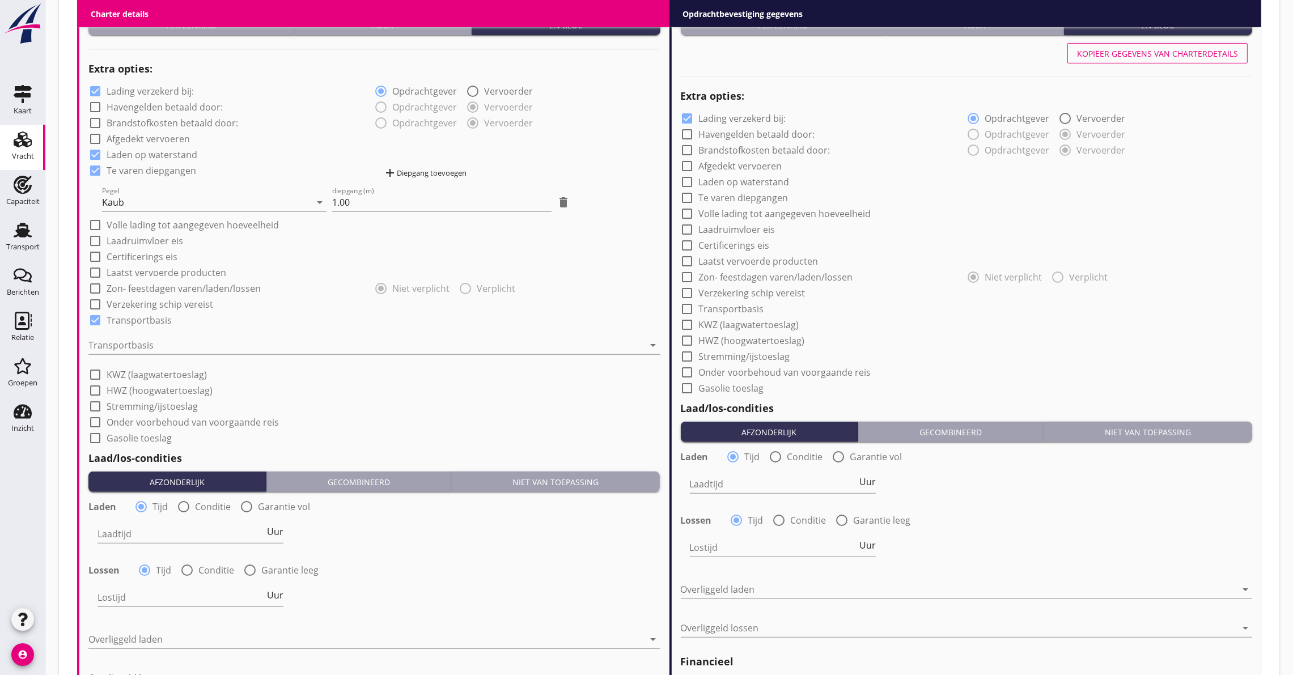
checkbox input "true"
click at [130, 303] on label "Verzekering schip vereist" at bounding box center [160, 304] width 107 height 11
checkbox input "true"
click at [132, 346] on div at bounding box center [366, 345] width 556 height 18
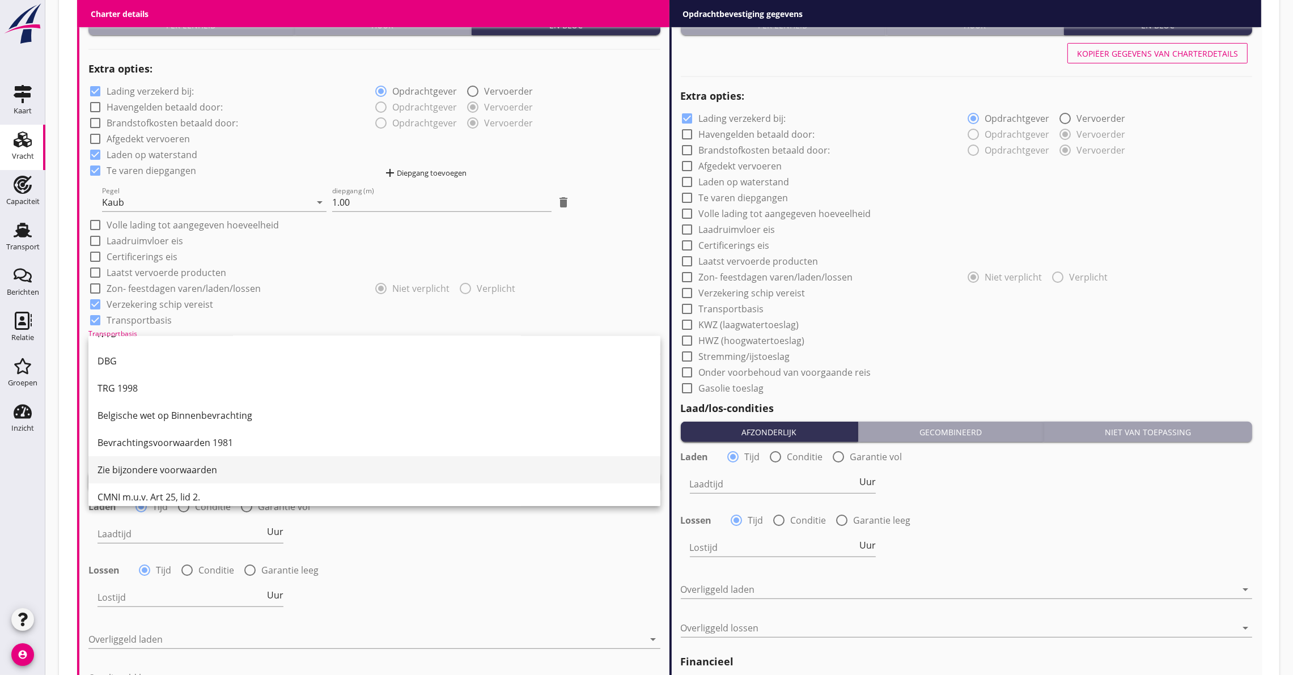
scroll to position [29, 0]
click at [151, 492] on div "CMNI m.u.v. Art 25, lid 2." at bounding box center [375, 489] width 554 height 14
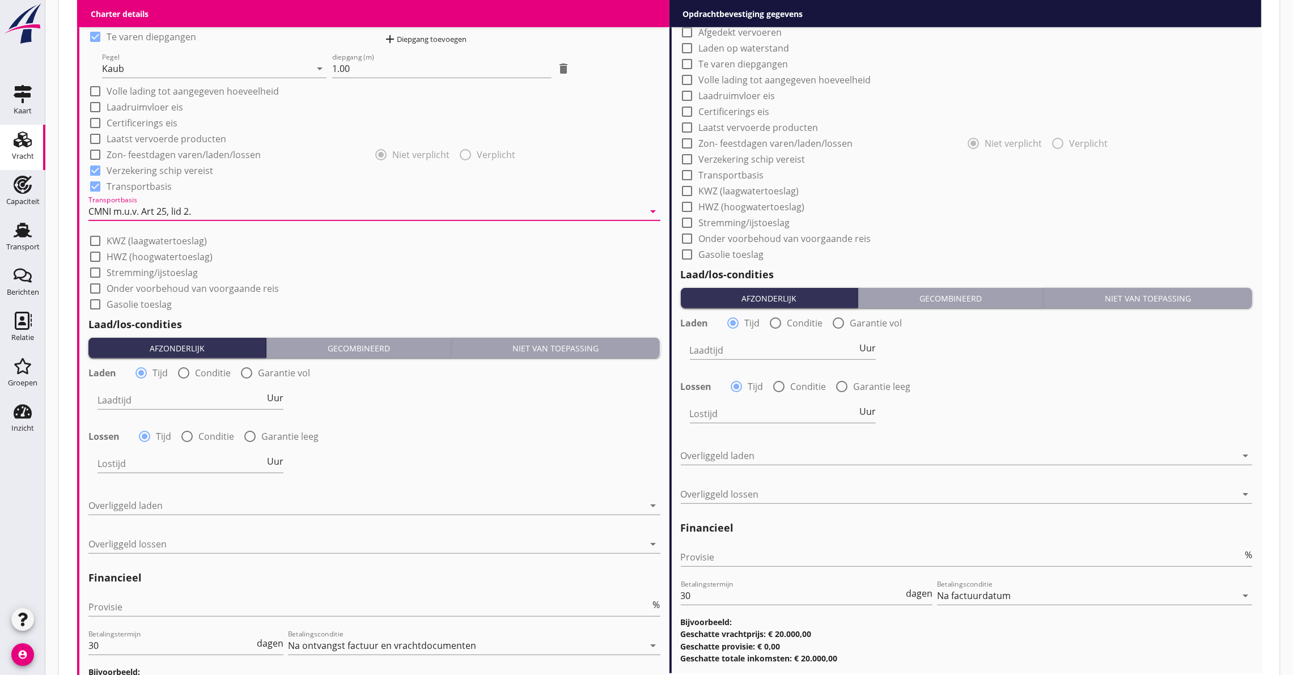
scroll to position [935, 0]
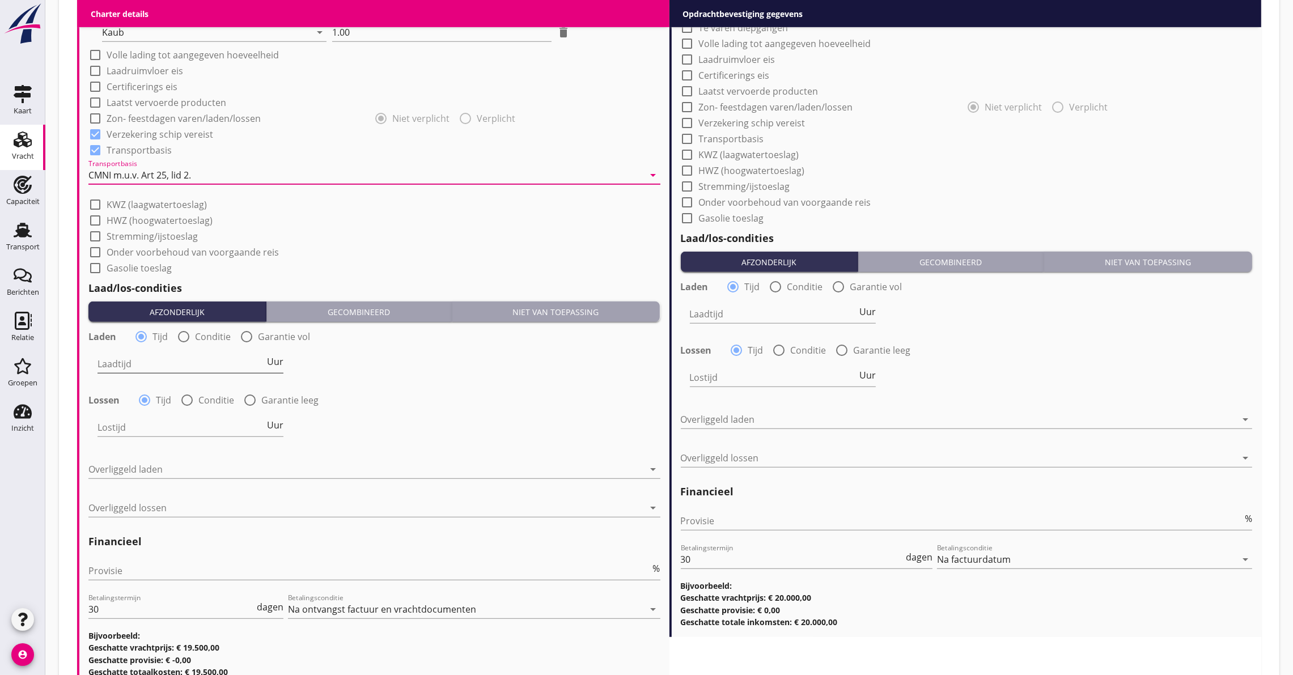
click at [159, 367] on input "Laadtijd" at bounding box center [181, 364] width 167 height 18
click at [274, 357] on span "Uur" at bounding box center [275, 361] width 16 height 9
type input "2"
click at [134, 414] on div "Lostijd Uur" at bounding box center [191, 430] width 186 height 36
click at [132, 431] on input "Lostijd" at bounding box center [181, 427] width 167 height 18
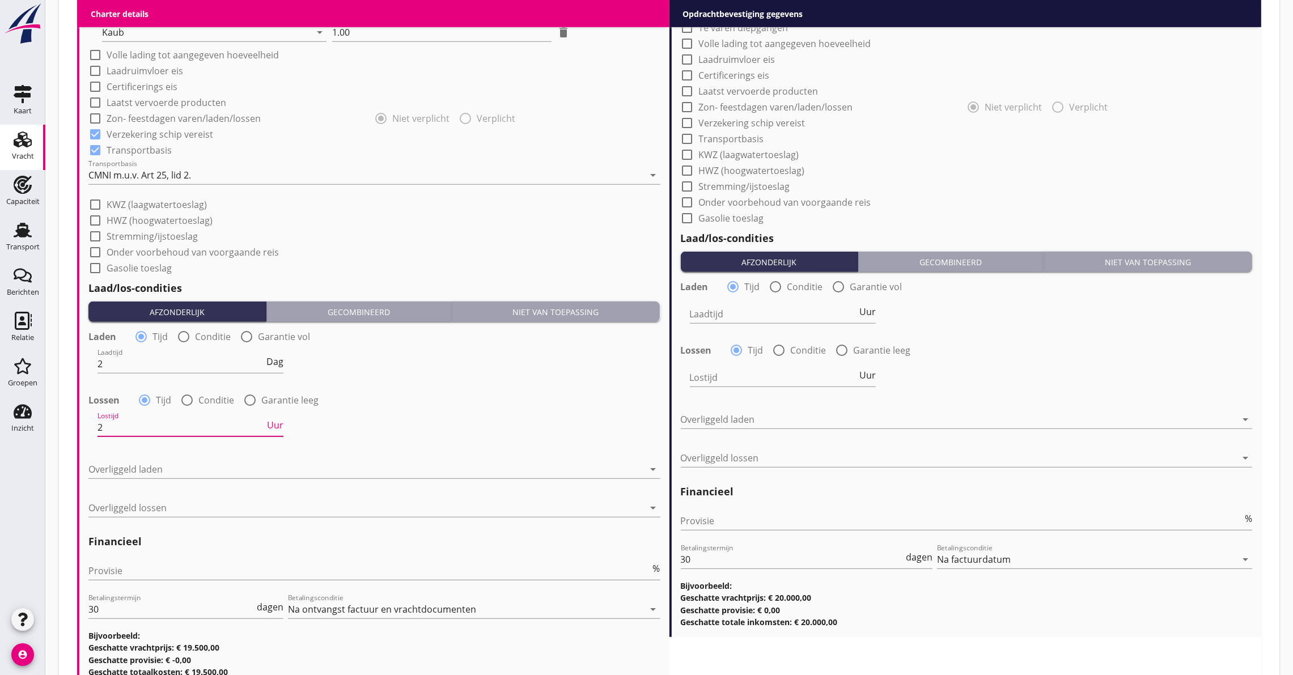
click at [274, 428] on span "Uur" at bounding box center [275, 425] width 16 height 9
type input "2"
click at [125, 464] on div at bounding box center [366, 469] width 556 height 18
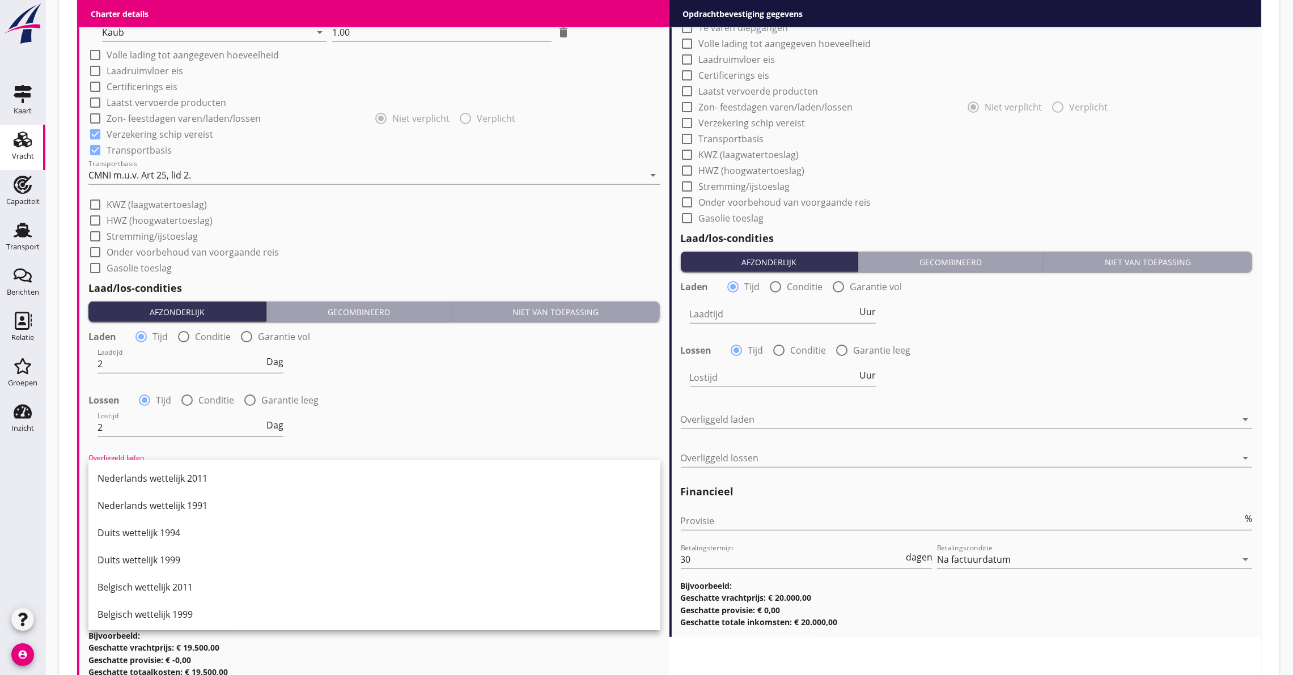
scroll to position [32, 0]
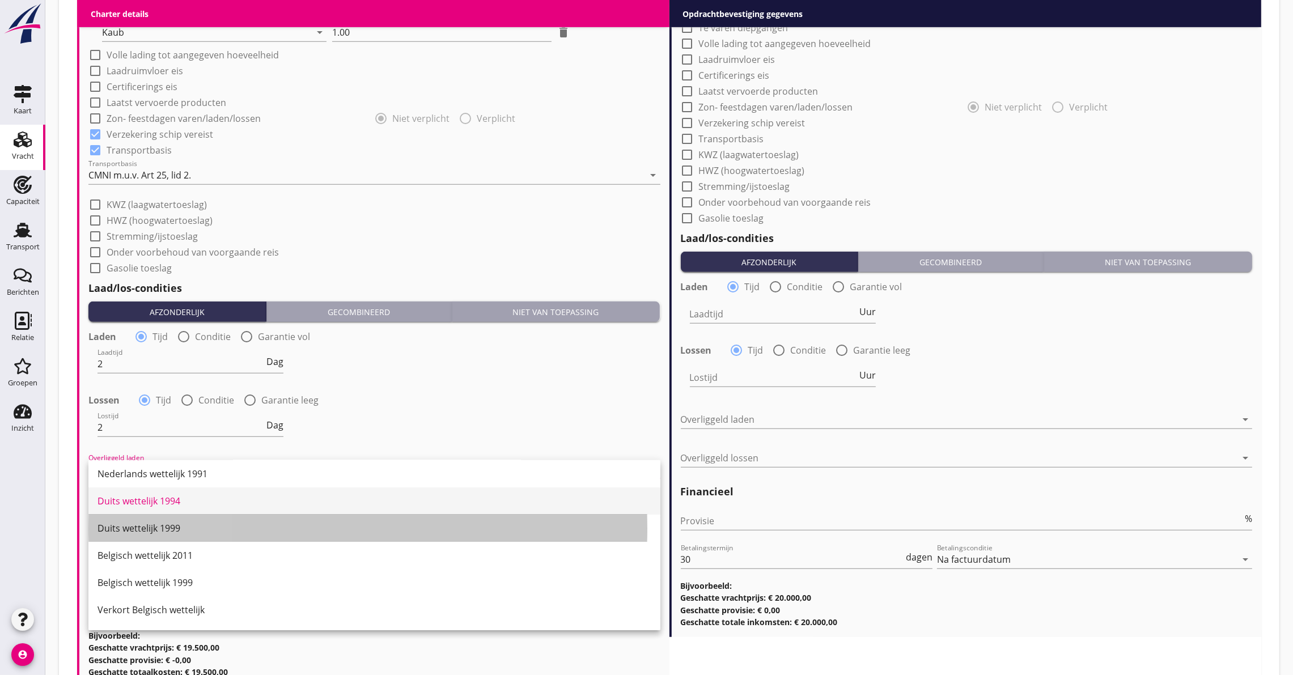
click at [158, 535] on div "Duits wettelijk 1999" at bounding box center [375, 528] width 554 height 27
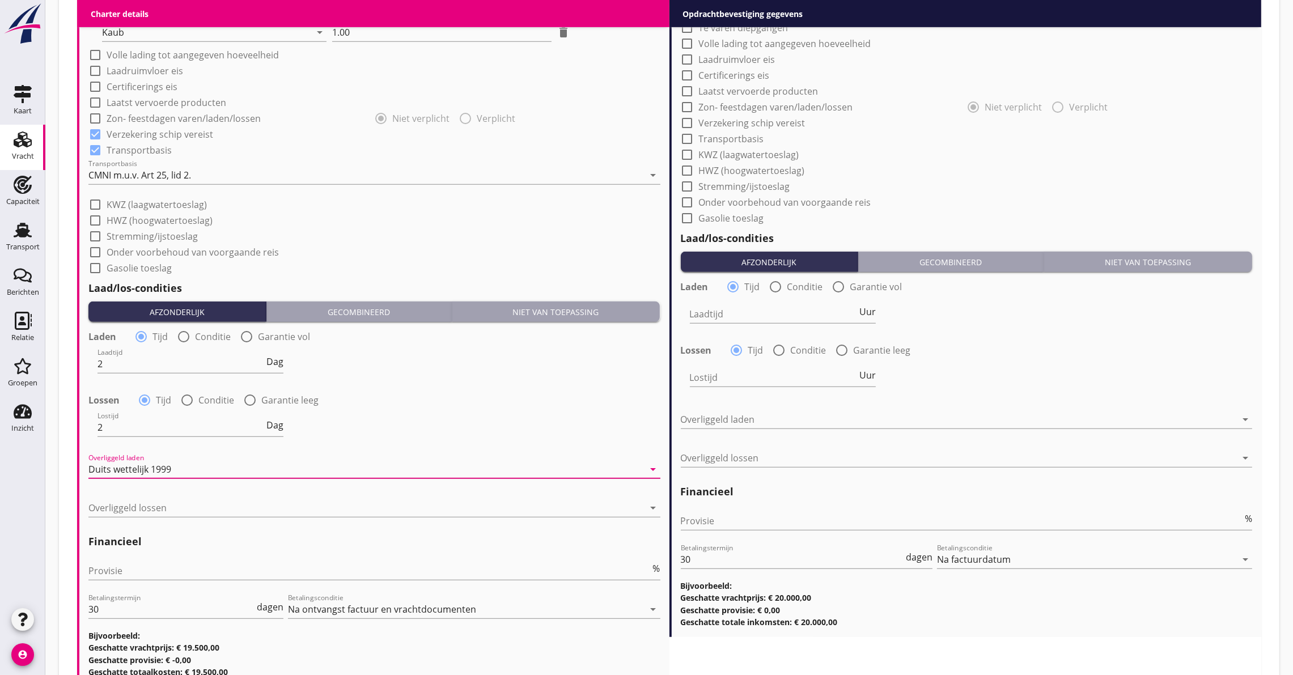
click at [127, 494] on div "Overliggeld lossen arrow_drop_down" at bounding box center [374, 510] width 572 height 36
click at [124, 512] on div at bounding box center [366, 508] width 556 height 18
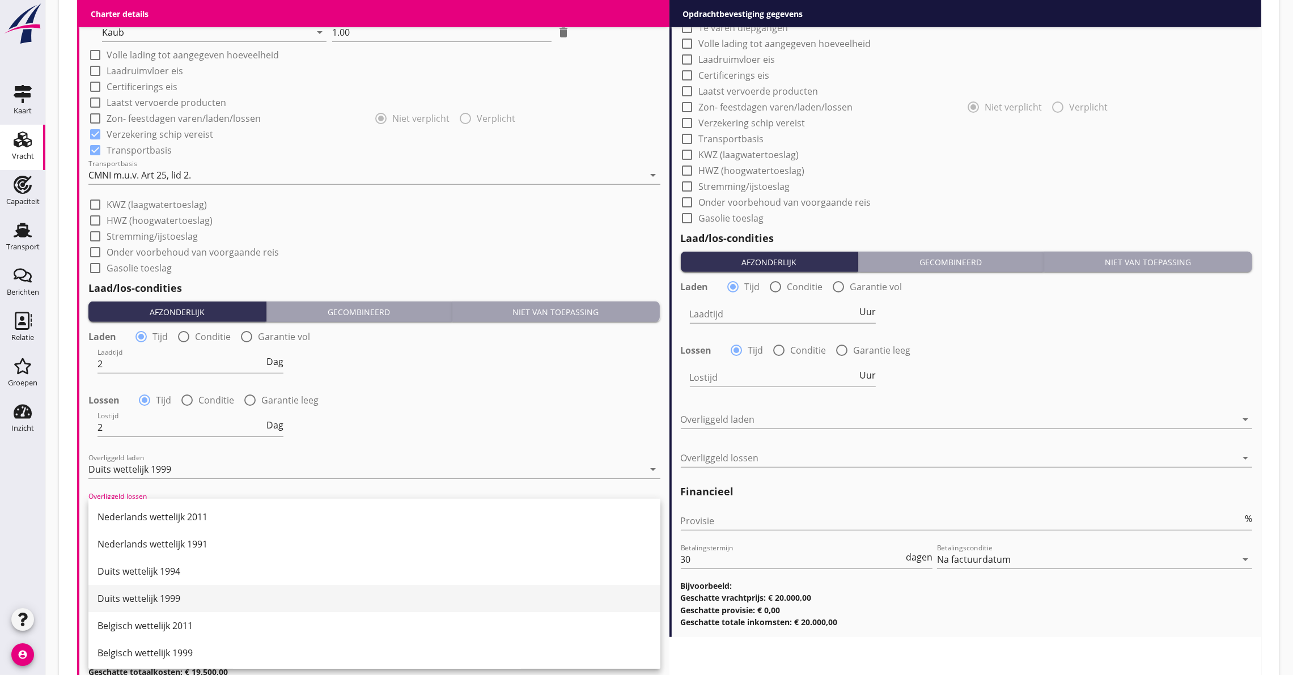
click at [134, 598] on div "Duits wettelijk 1999" at bounding box center [375, 599] width 554 height 14
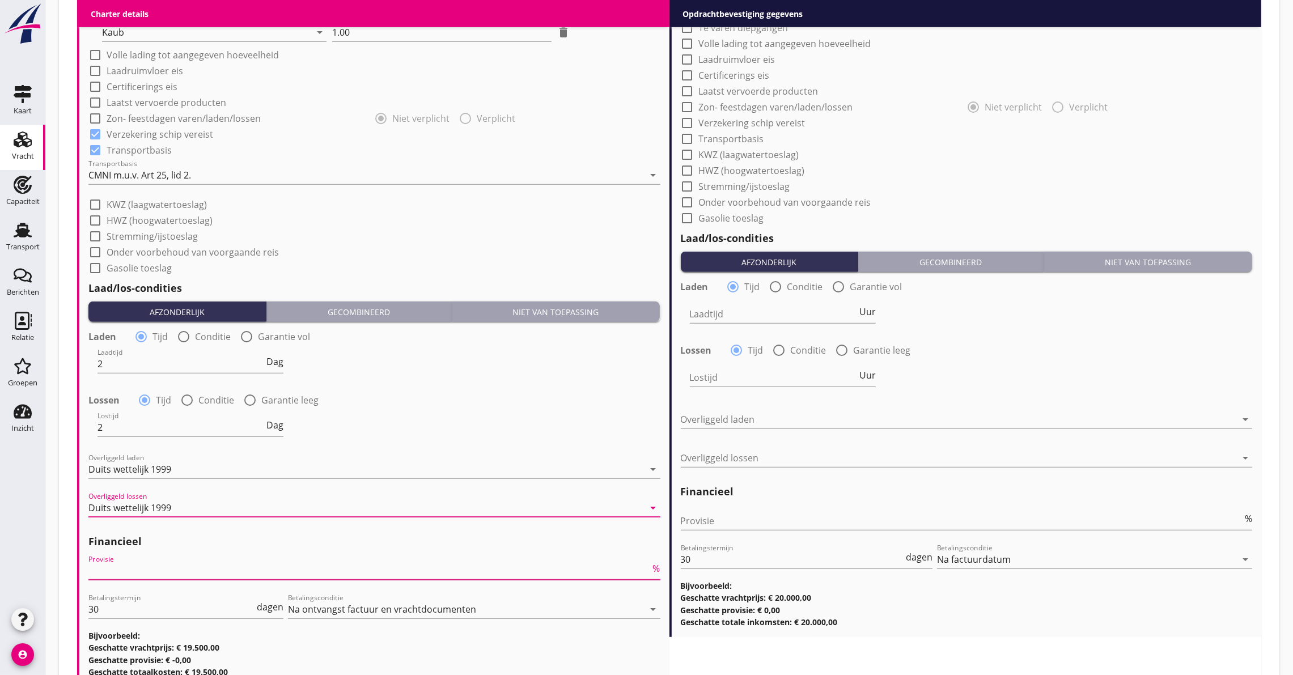
click at [132, 573] on input "Provisie" at bounding box center [369, 571] width 562 height 18
type input "5"
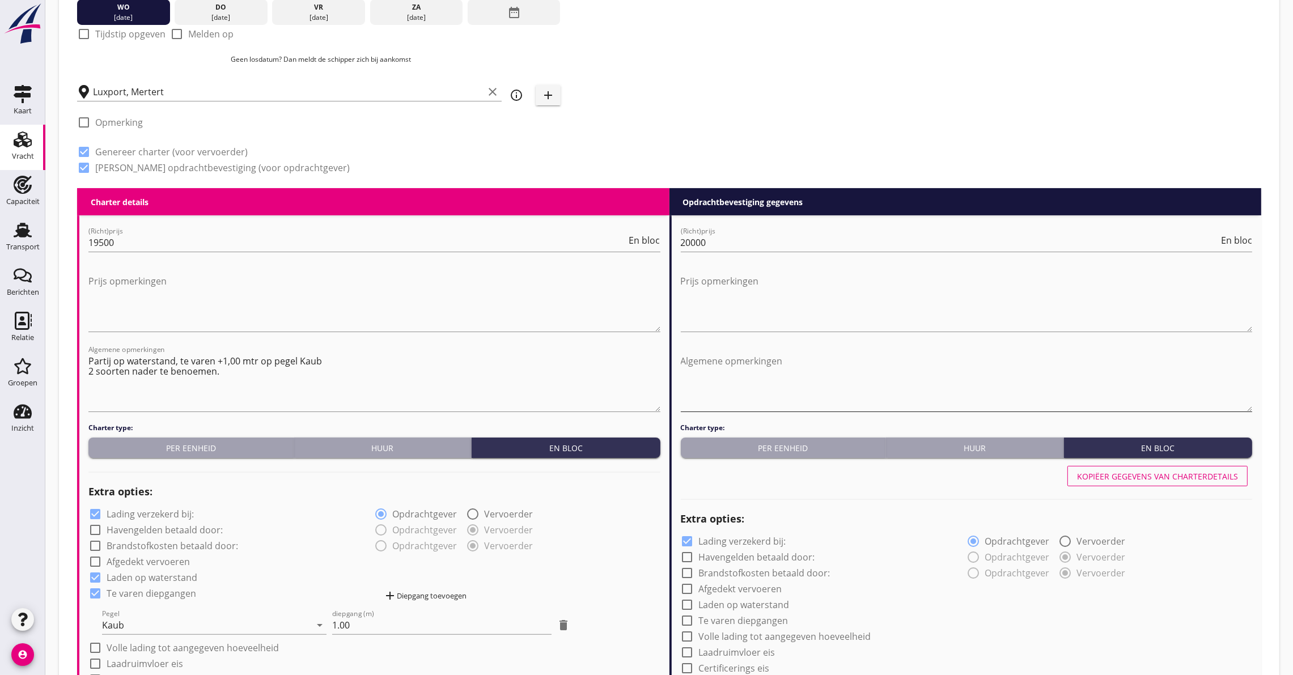
scroll to position [340, 0]
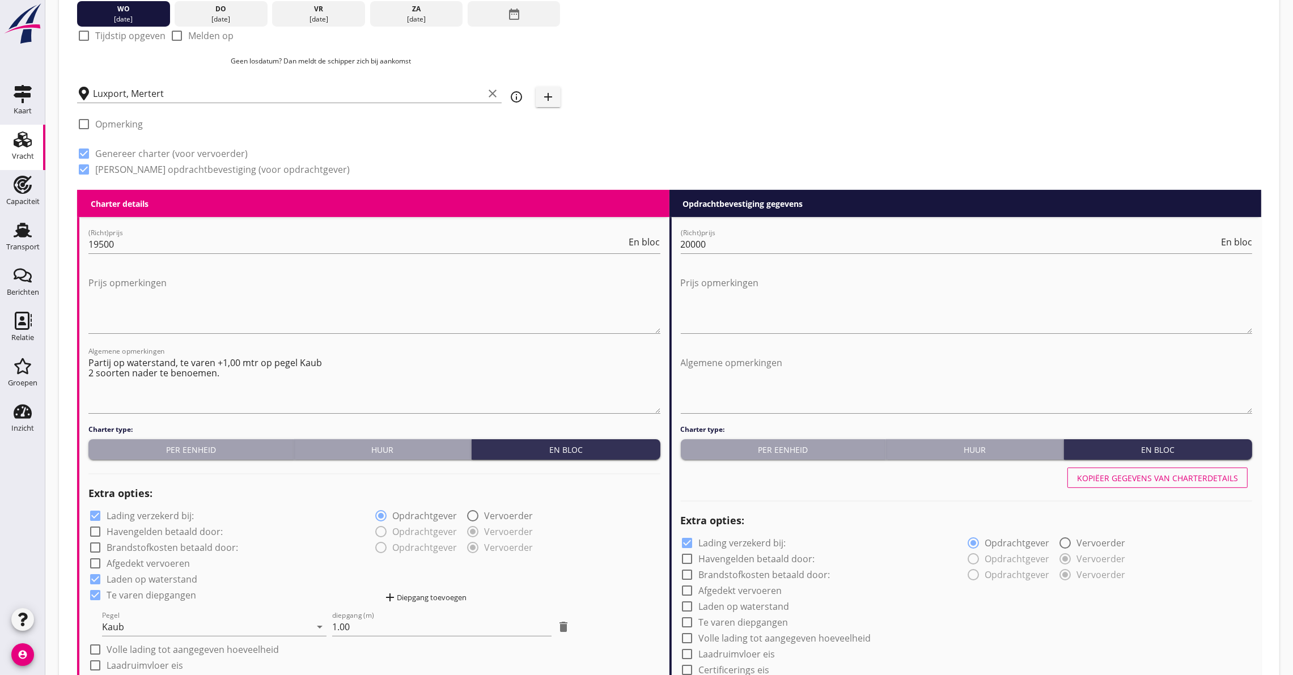
click at [1120, 487] on button "Kopiëer gegevens van charterdetails" at bounding box center [1158, 478] width 180 height 20
checkbox input "true"
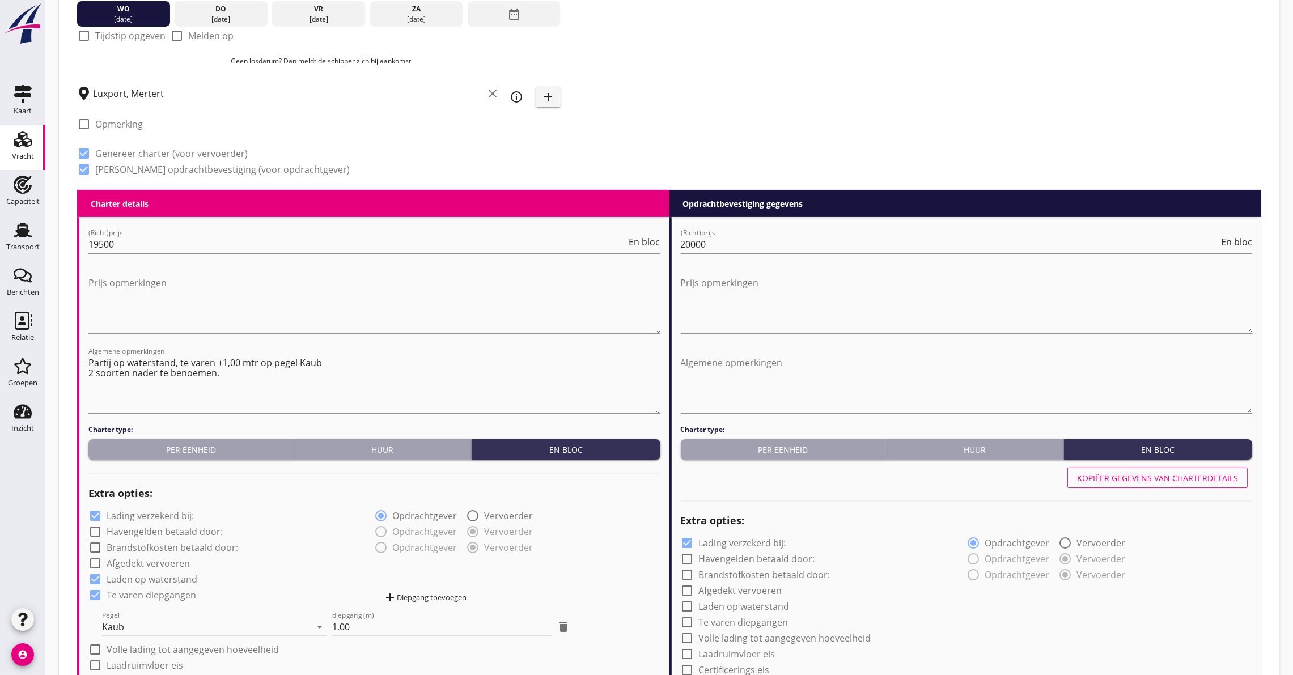
type input "2"
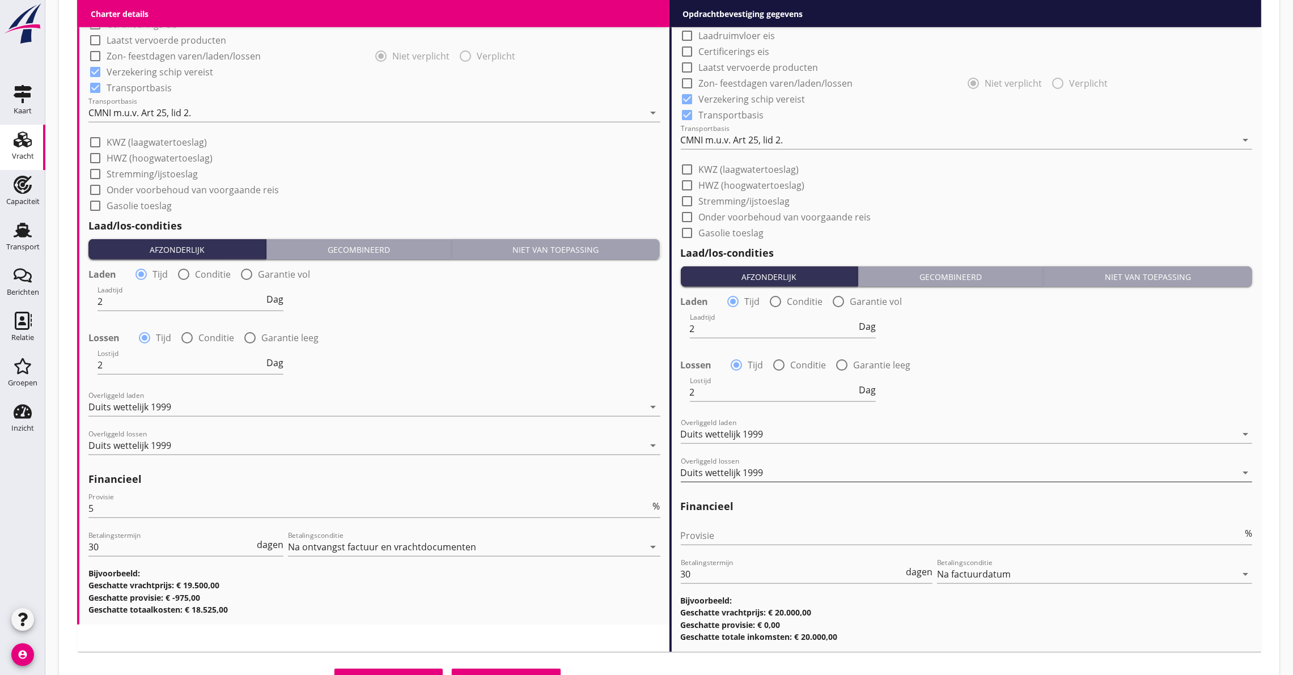
scroll to position [1020, 0]
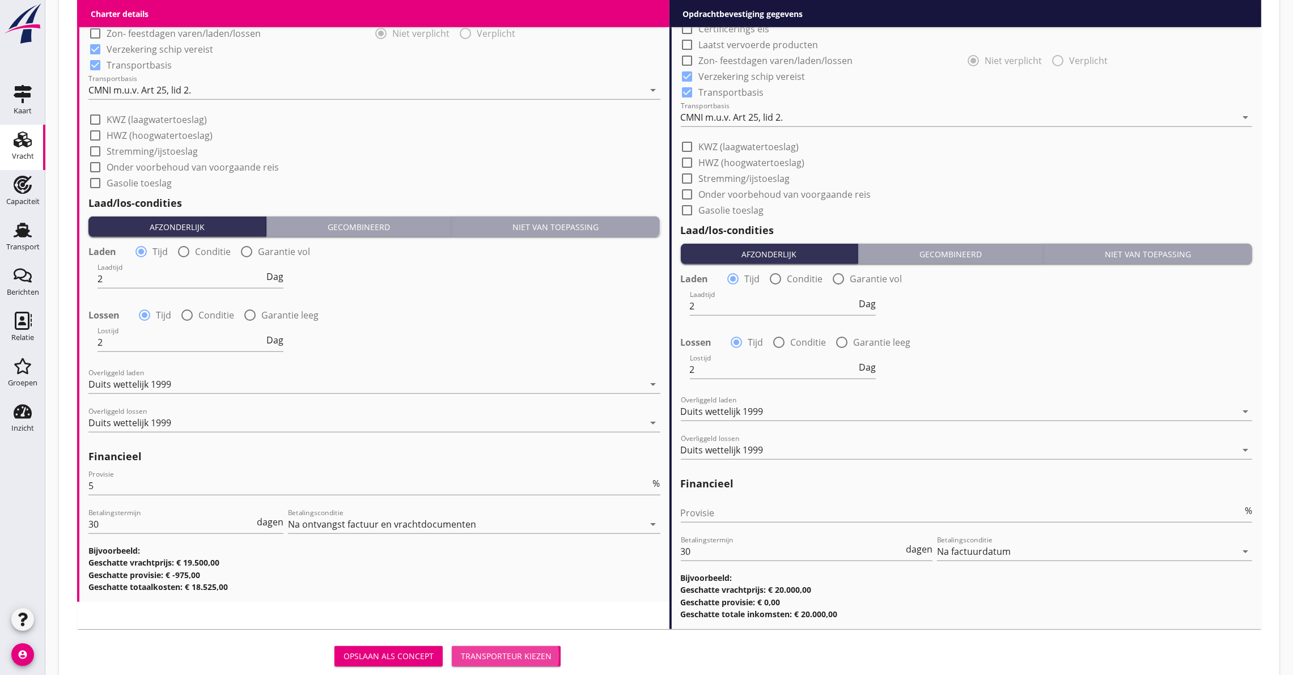
click at [488, 653] on div "Transporteur kiezen" at bounding box center [506, 656] width 91 height 12
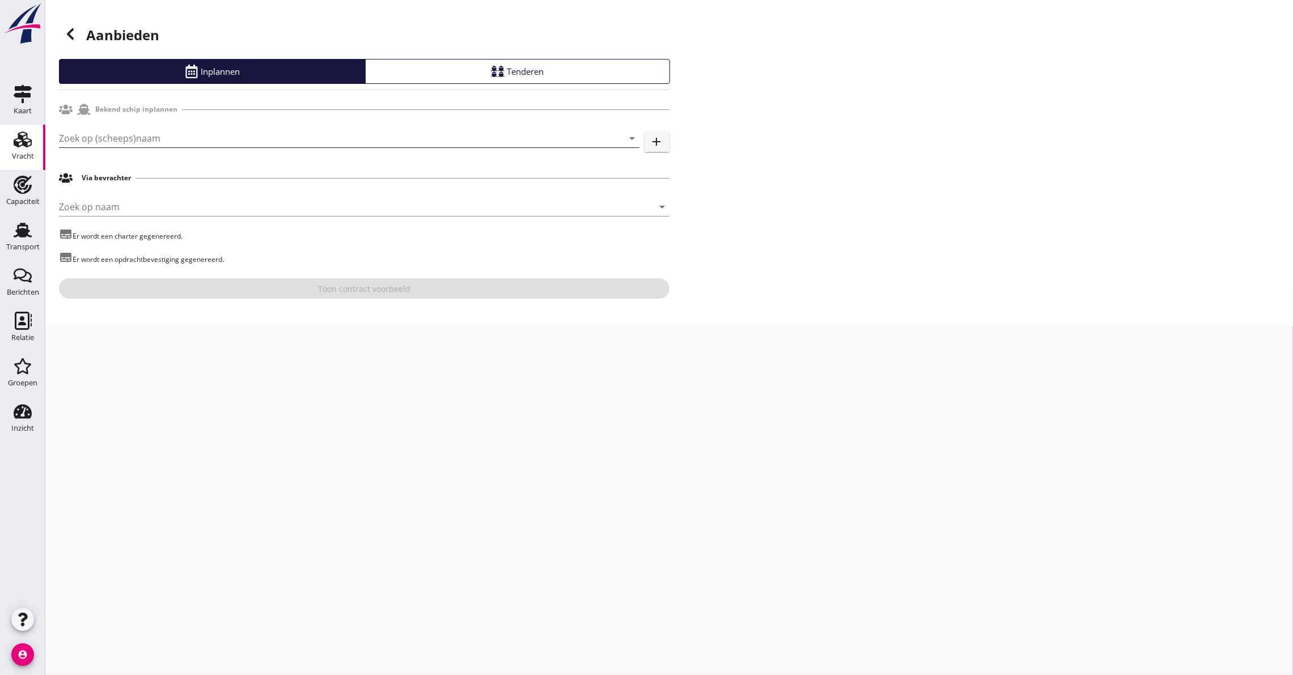
click at [223, 134] on input "Zoek op (scheeps)naam" at bounding box center [333, 138] width 549 height 18
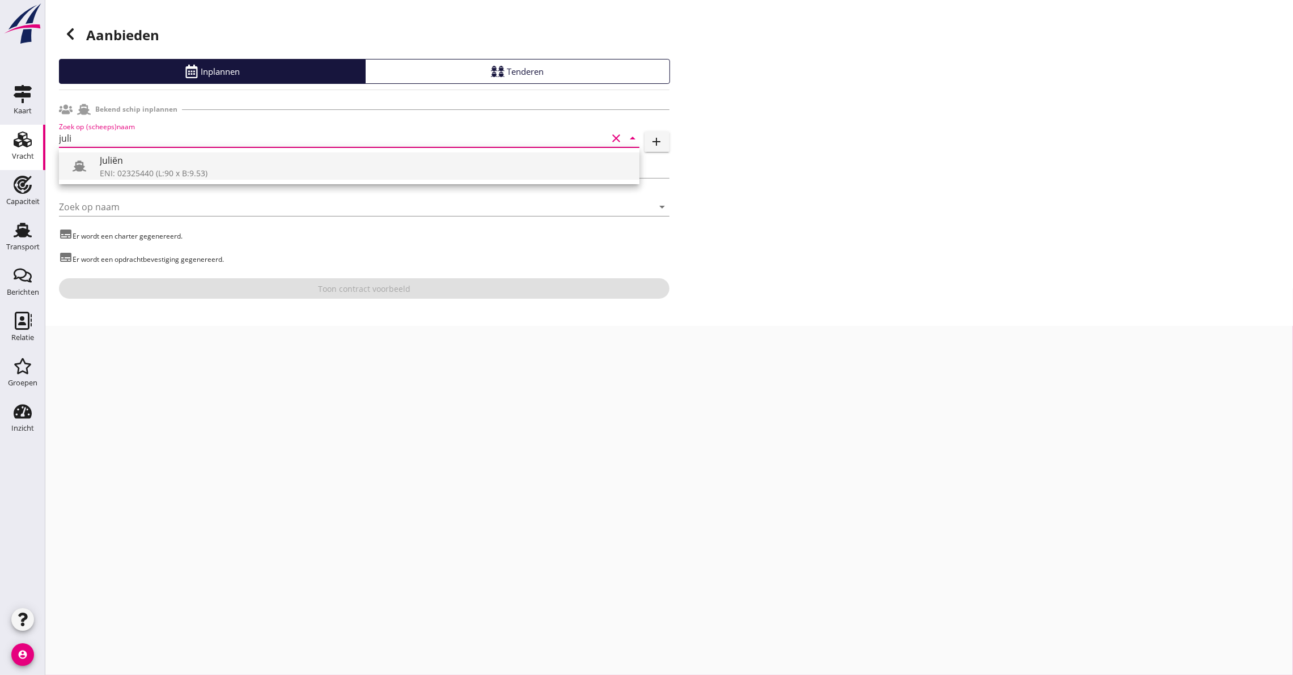
click at [175, 172] on div "ENI: 02325440 (L:90 x B:9.53)" at bounding box center [365, 173] width 531 height 12
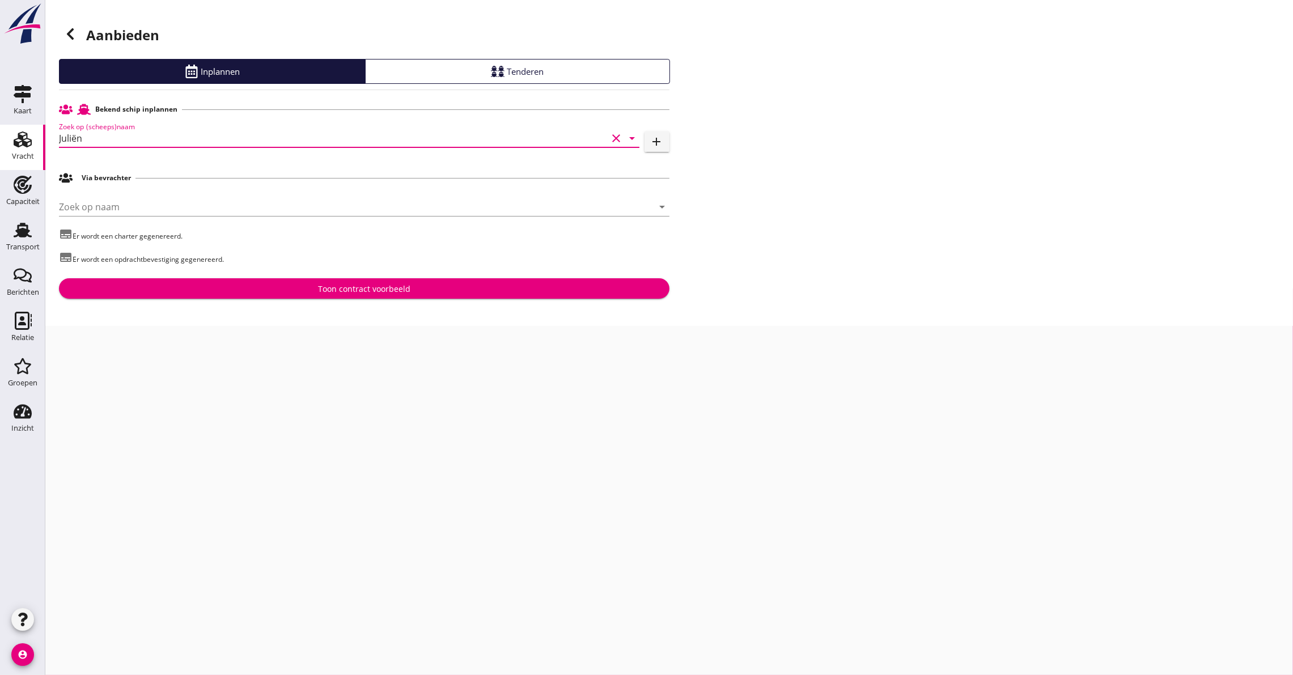
type input "Juliën"
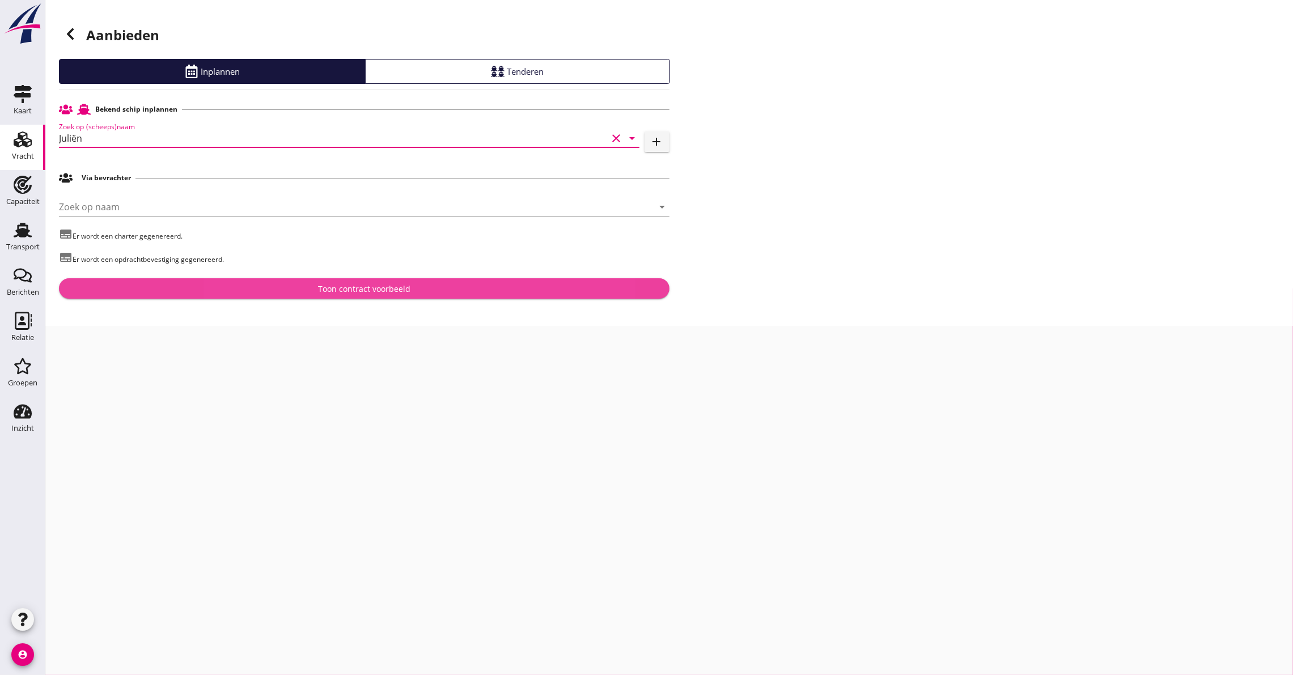
click at [189, 286] on div "Toon contract voorbeeld" at bounding box center [364, 289] width 593 height 12
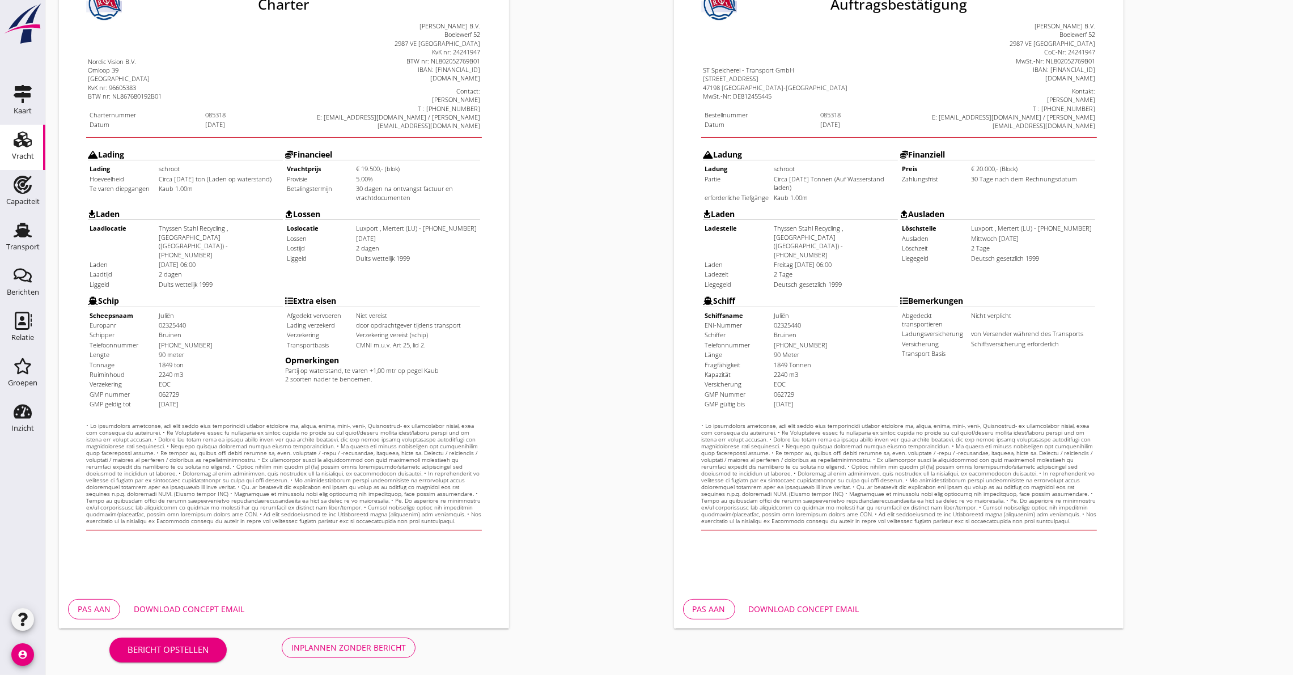
scroll to position [164, 0]
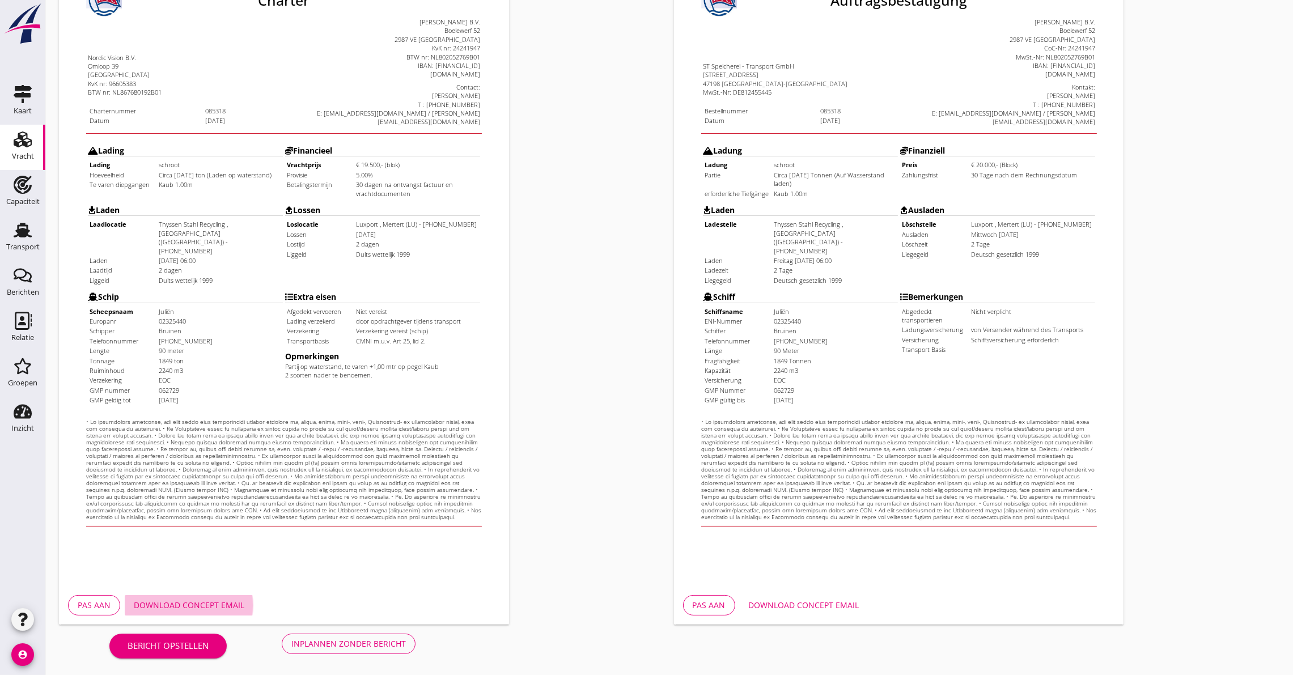
click at [215, 600] on div "Download concept email" at bounding box center [189, 605] width 111 height 12
click at [322, 638] on div "Inplannen zonder bericht" at bounding box center [348, 644] width 115 height 12
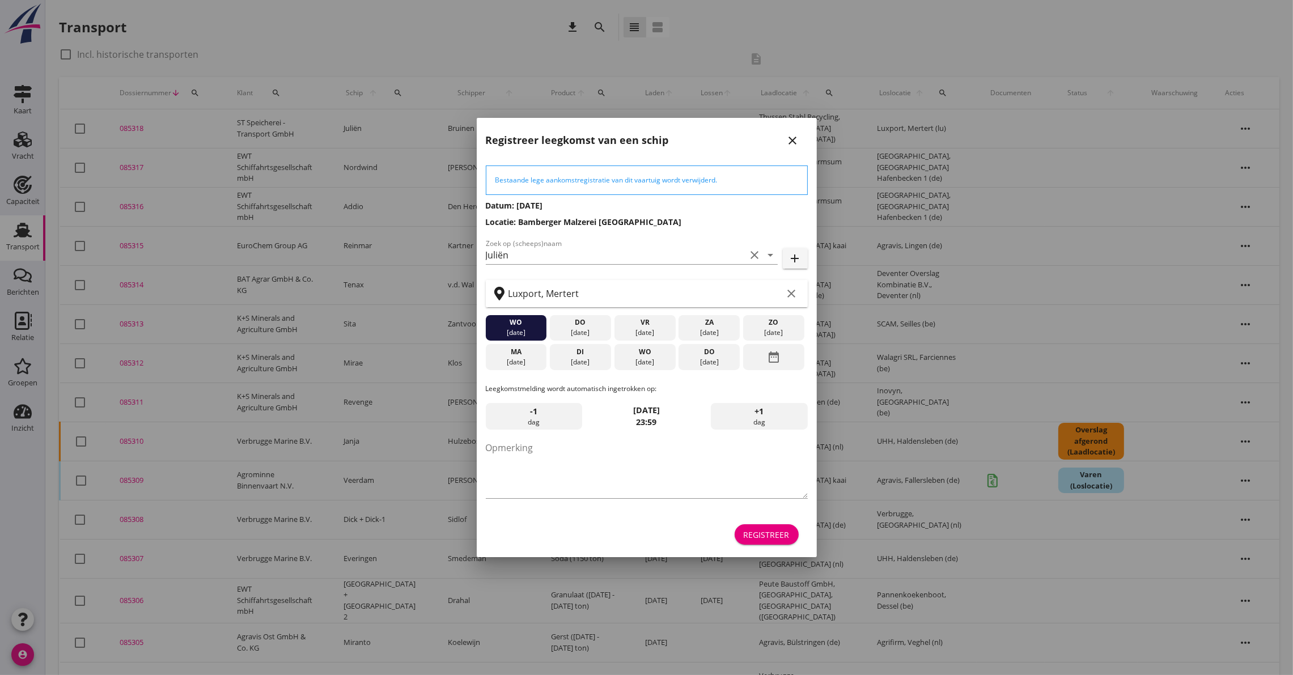
click at [754, 534] on div "Registreer" at bounding box center [767, 535] width 46 height 12
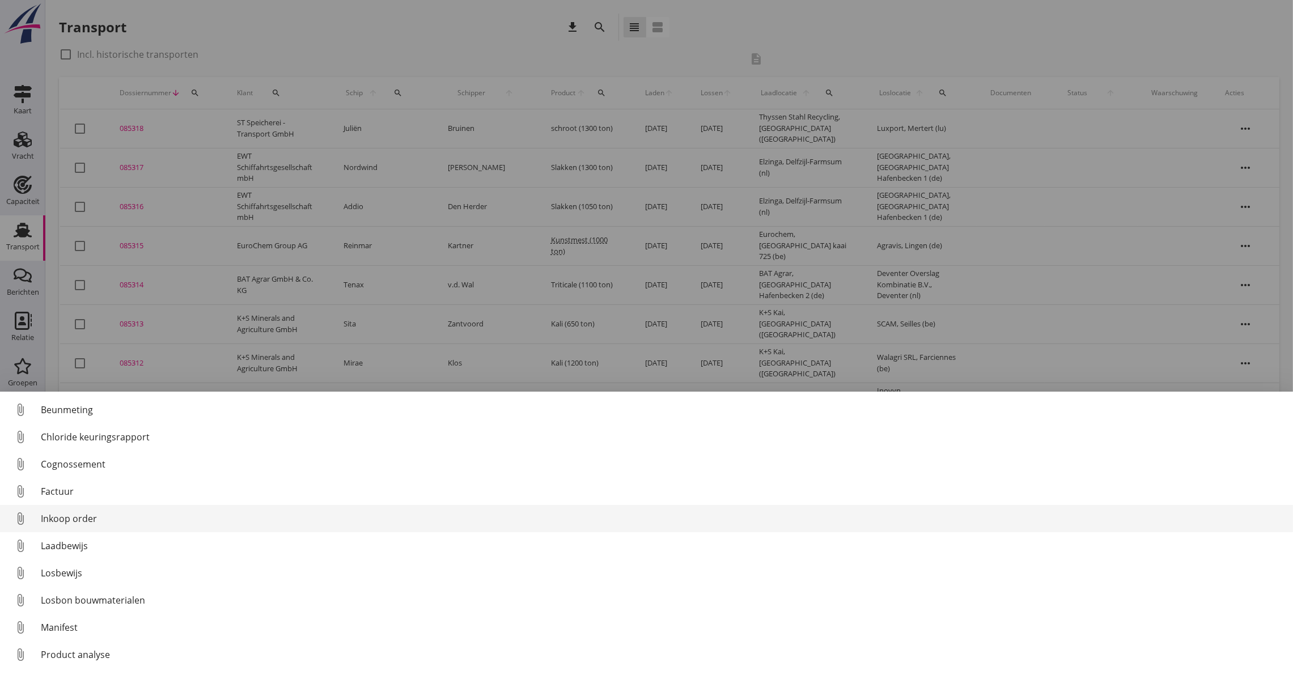
click at [91, 522] on div "Inkoop order" at bounding box center [662, 519] width 1243 height 14
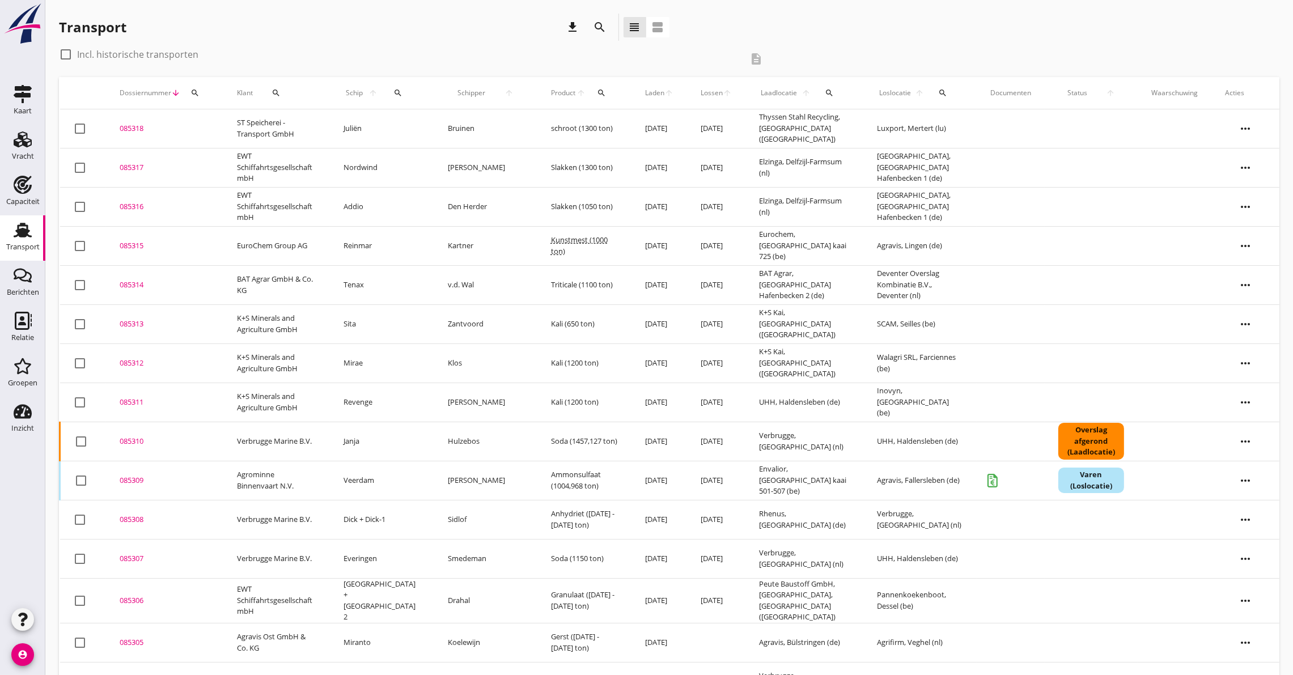
click at [132, 124] on div "085318" at bounding box center [165, 128] width 90 height 11
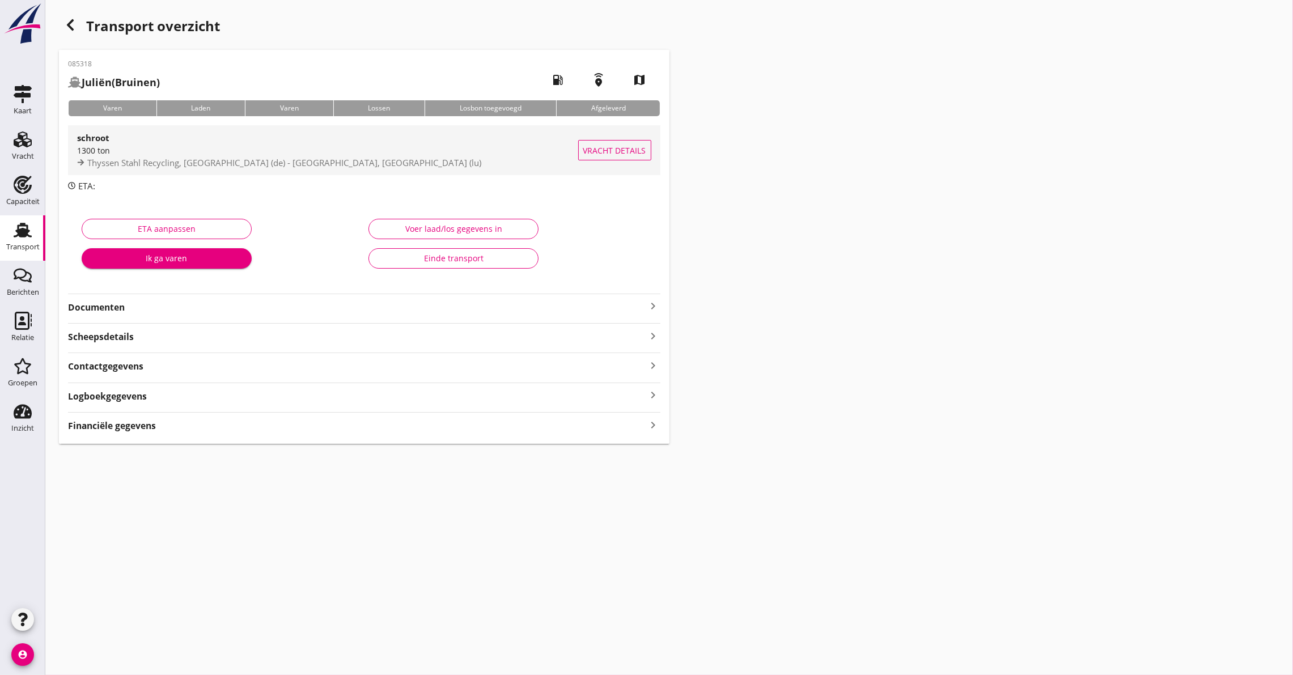
click at [259, 149] on div "1300 ton" at bounding box center [327, 151] width 501 height 12
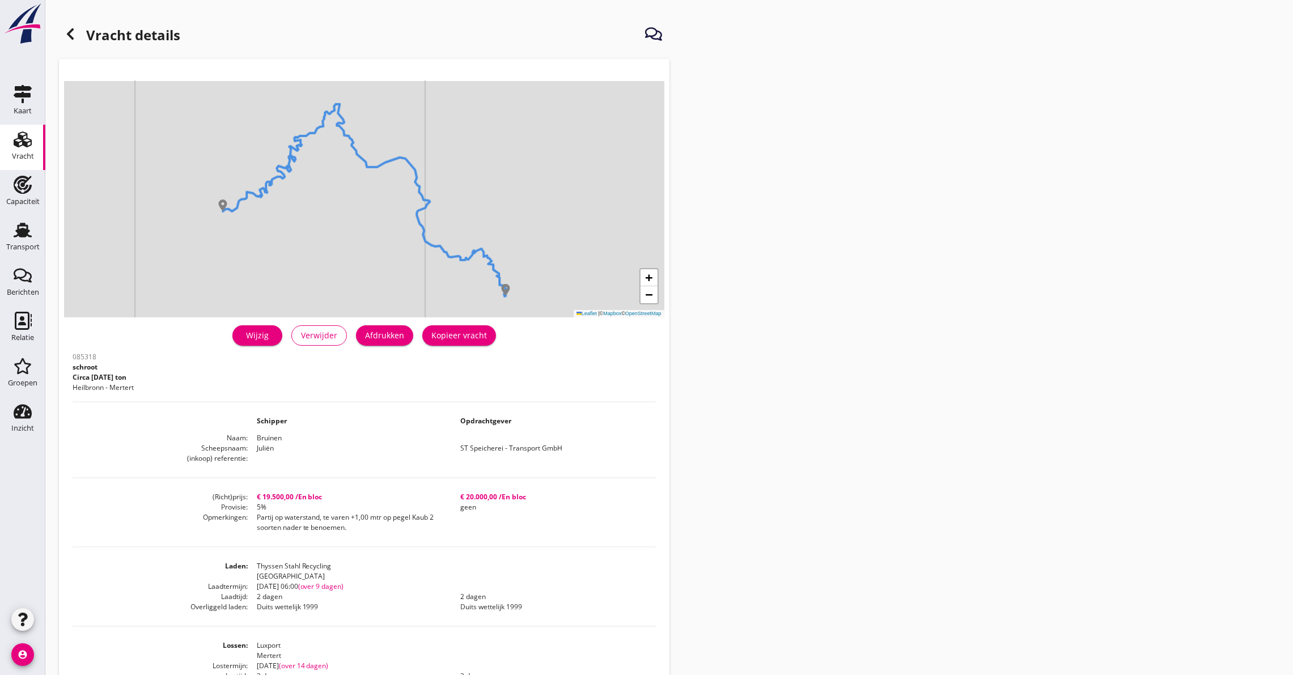
click at [266, 335] on div "Wijzig" at bounding box center [258, 335] width 32 height 12
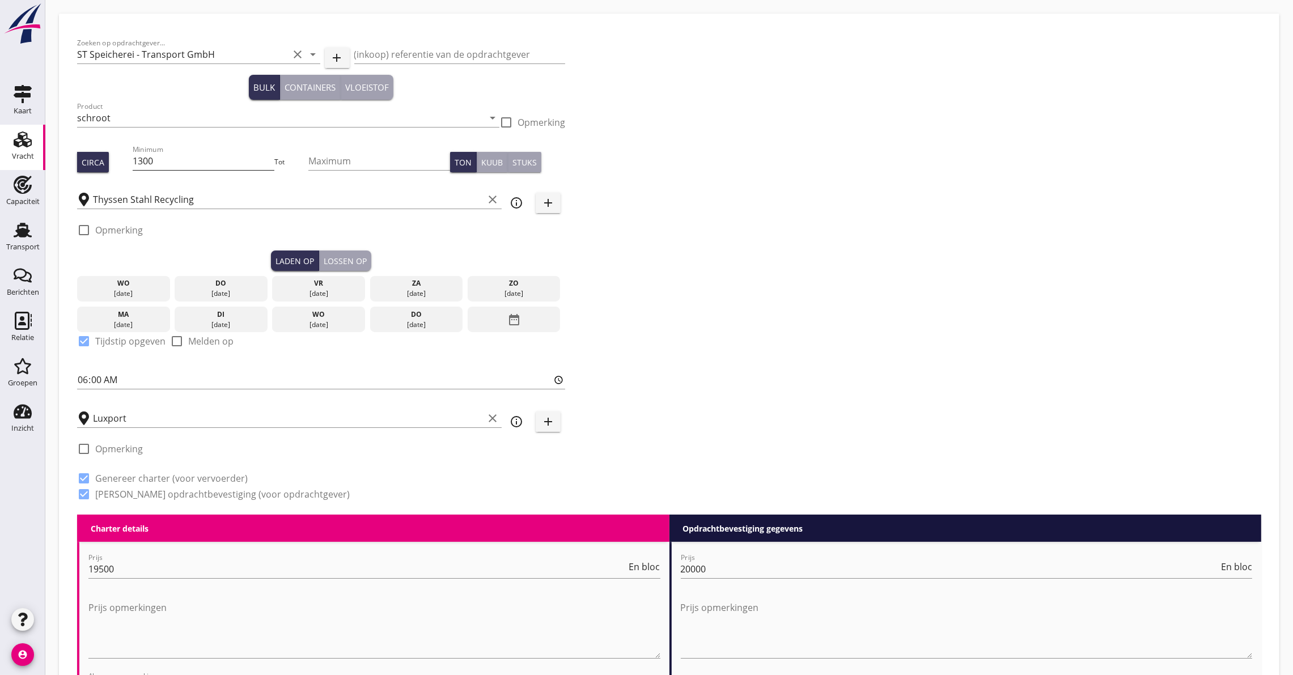
click at [167, 163] on input "1300" at bounding box center [204, 161] width 142 height 18
drag, startPoint x: 167, startPoint y: 163, endPoint x: 124, endPoint y: 158, distance: 43.9
click at [123, 160] on div "Circa Minimum 1300 Tot Maximum Ton Kuub Stuks" at bounding box center [321, 162] width 488 height 39
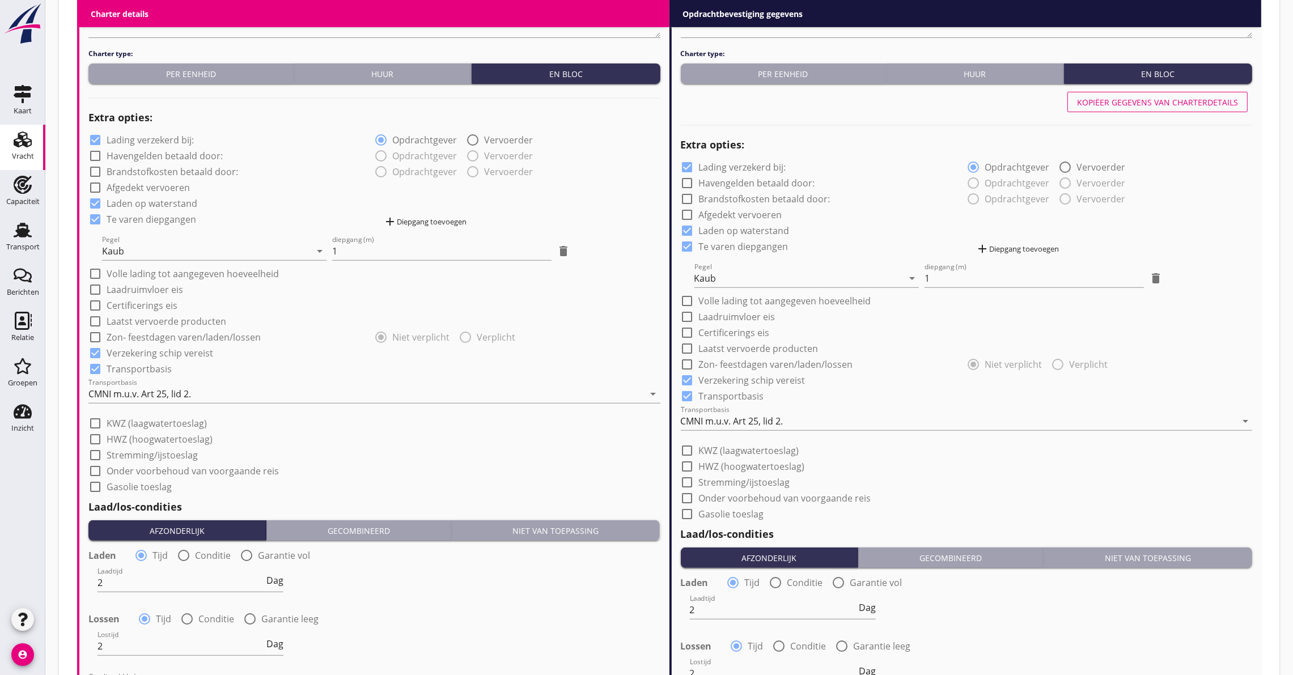
scroll to position [765, 0]
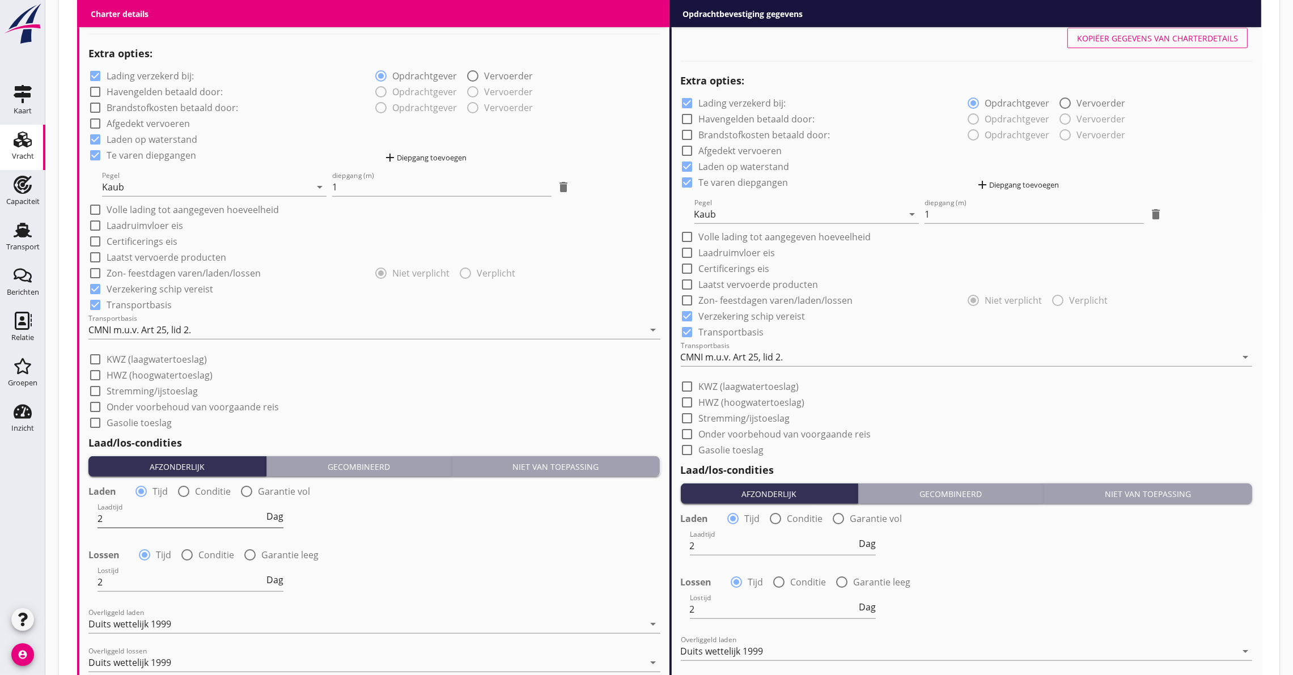
type input "1500"
drag, startPoint x: 148, startPoint y: 523, endPoint x: 32, endPoint y: 526, distance: 115.7
click at [32, 526] on div "Kaart Kaart Vracht Vracht Capaciteit Capaciteit Transport Transport Berichten B…" at bounding box center [646, 90] width 1293 height 1711
type input "48"
click at [278, 521] on span "Dag" at bounding box center [275, 516] width 17 height 9
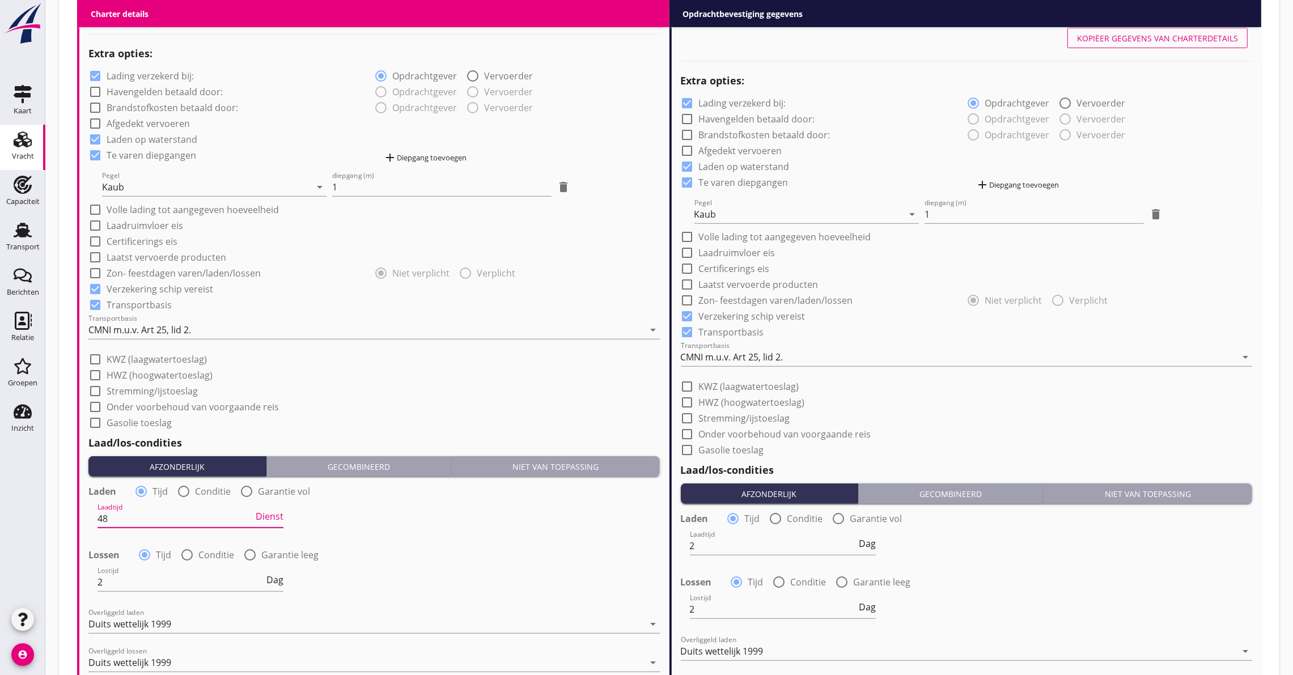
click at [274, 515] on span "Dienst" at bounding box center [270, 516] width 28 height 9
drag, startPoint x: 149, startPoint y: 585, endPoint x: 2, endPoint y: 593, distance: 147.1
click at [2, 593] on div "Kaart Kaart Vracht Vracht Capaciteit Capaciteit Transport Transport Berichten B…" at bounding box center [646, 90] width 1293 height 1711
click at [278, 588] on div "Lostijd 48 Dag" at bounding box center [191, 582] width 186 height 18
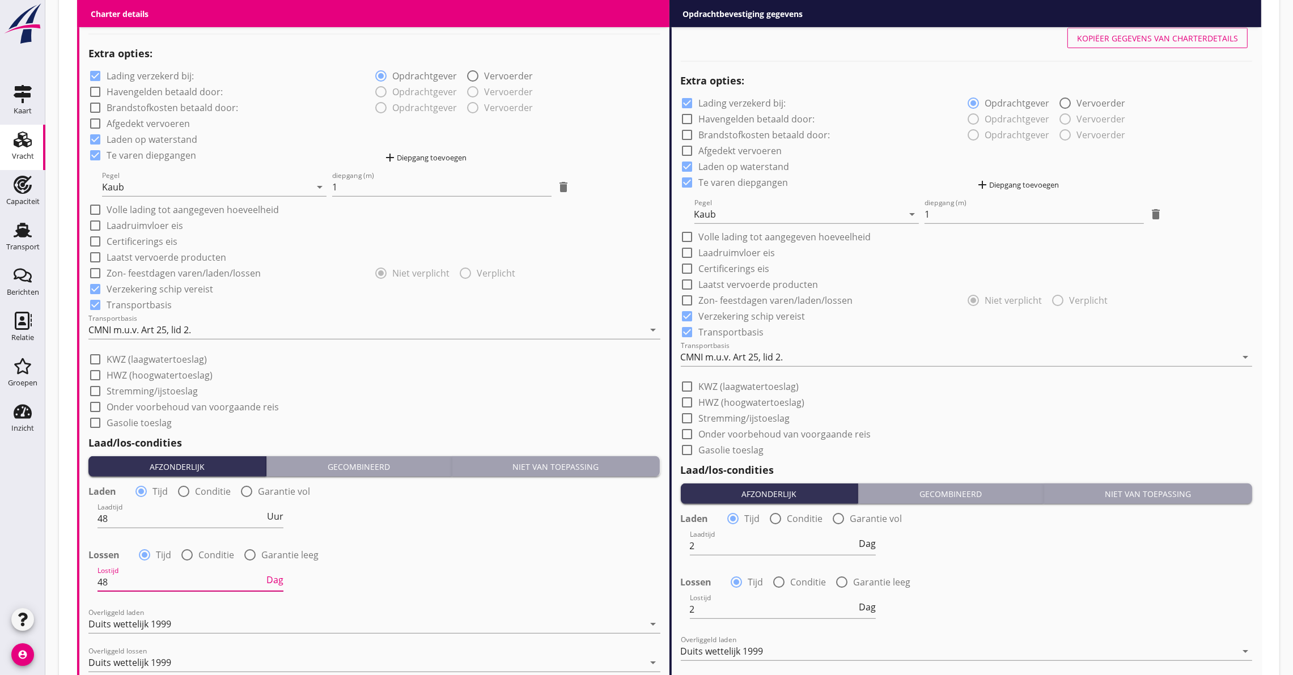
click at [278, 580] on span "Dag" at bounding box center [275, 580] width 17 height 9
click at [278, 580] on span "Dienst" at bounding box center [270, 580] width 28 height 9
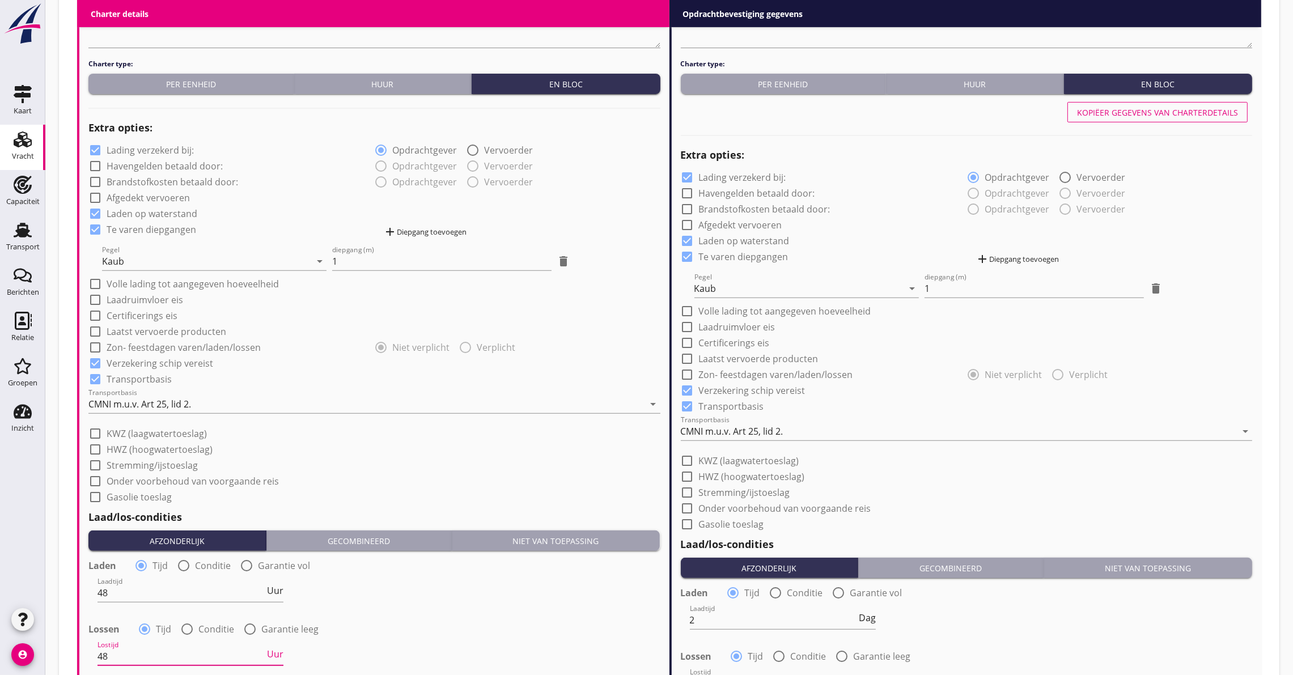
scroll to position [680, 0]
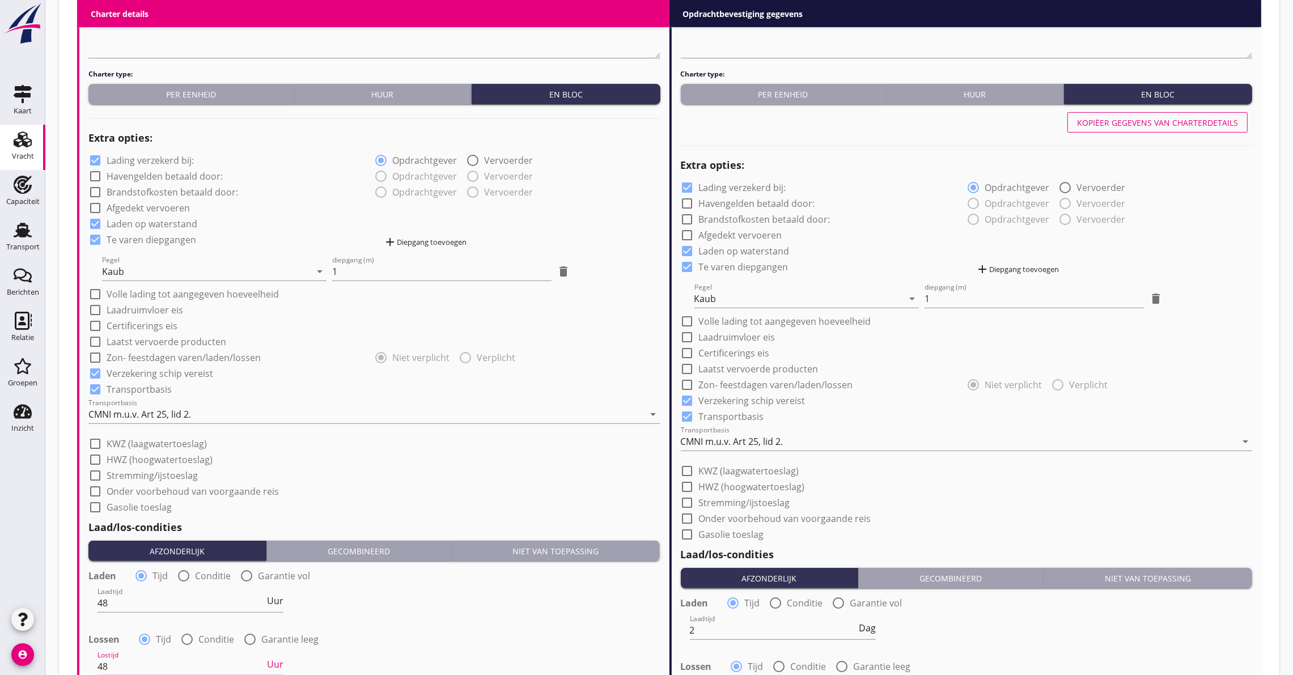
type input "48"
click at [1200, 117] on div "Kopiëer gegevens van charterdetails" at bounding box center [1157, 123] width 161 height 12
type input "48"
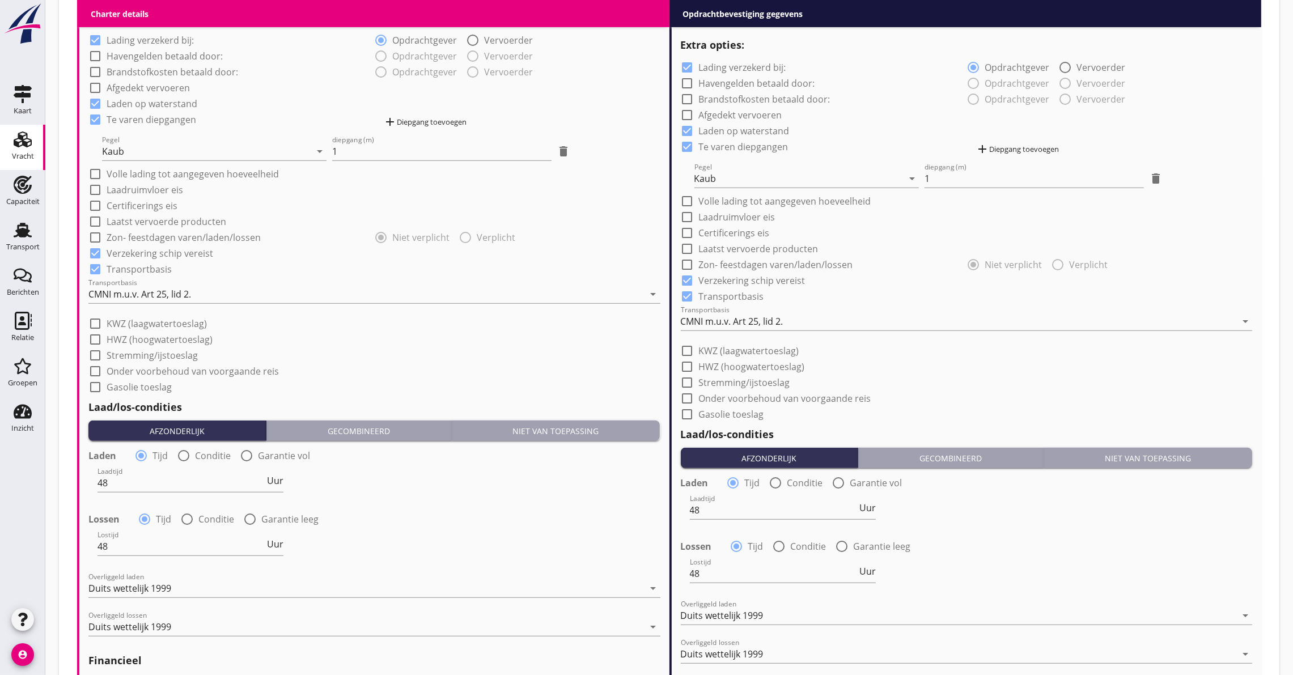
scroll to position [1020, 0]
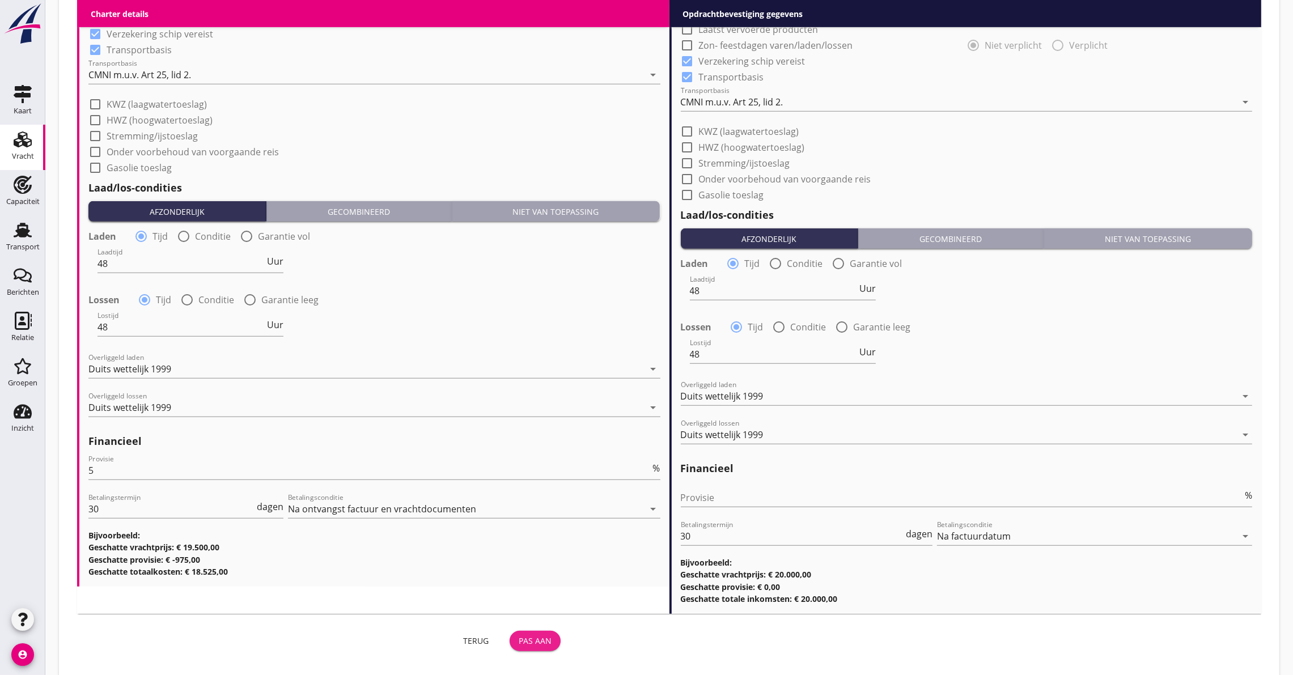
click at [530, 636] on button "Pas aan" at bounding box center [535, 641] width 51 height 20
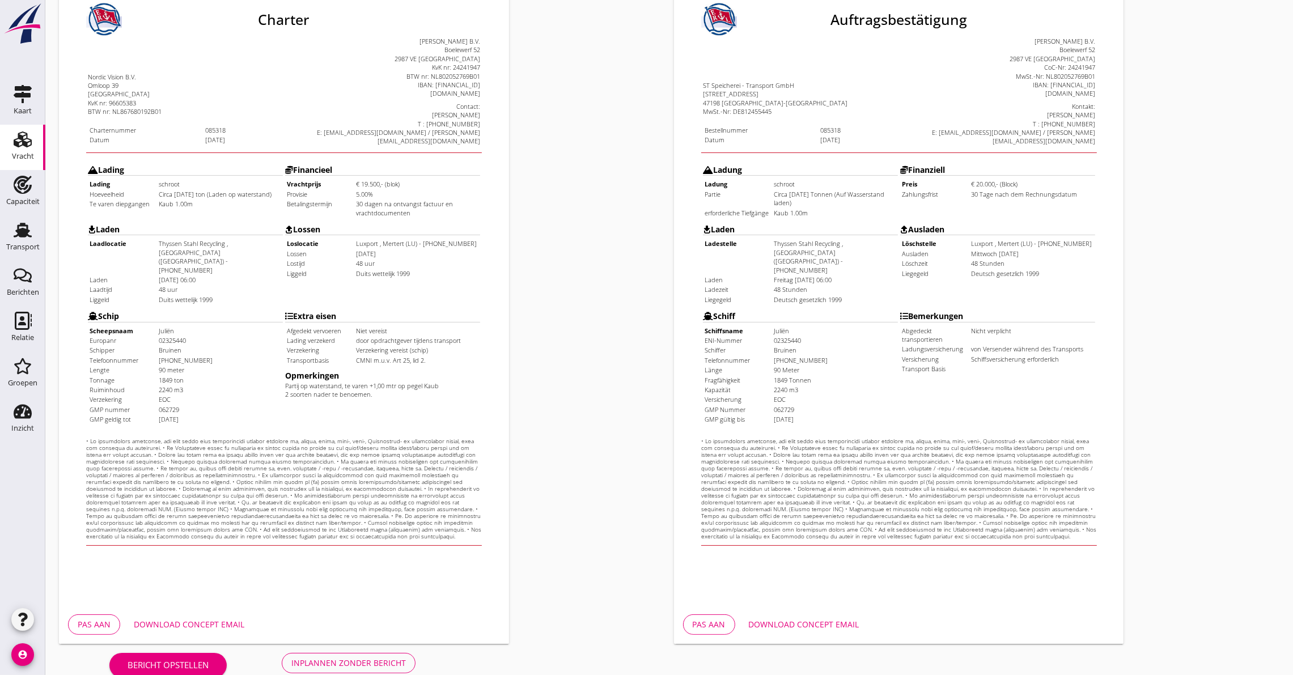
scroll to position [164, 0]
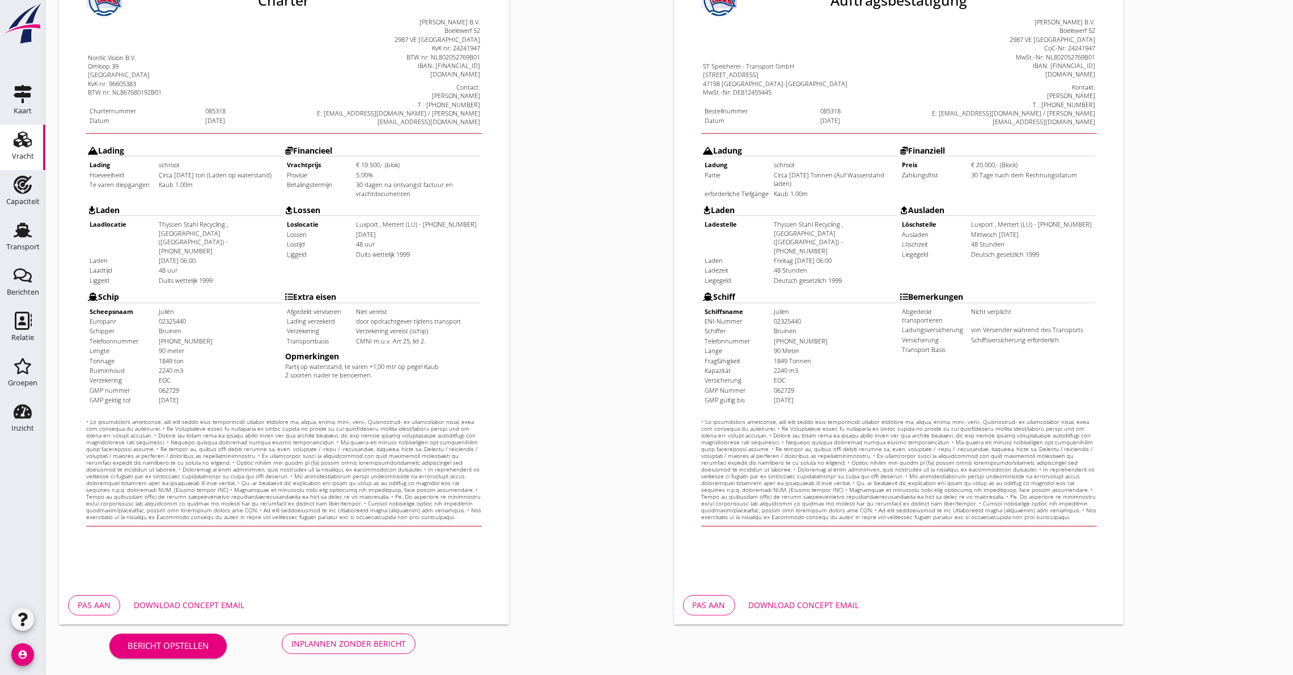
click at [168, 604] on div "Download concept email" at bounding box center [189, 605] width 111 height 12
click at [324, 649] on div "Inplannen zonder bericht" at bounding box center [348, 644] width 115 height 12
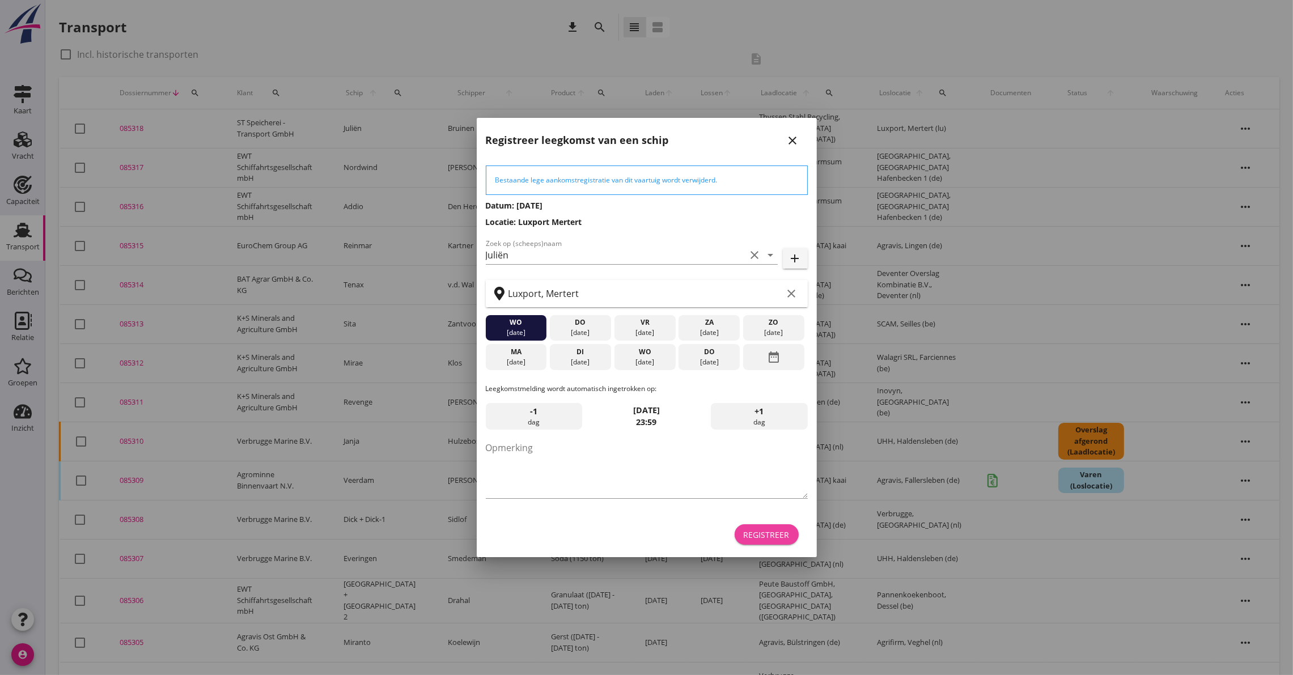
click at [764, 537] on div "Registreer" at bounding box center [767, 535] width 46 height 12
